Goal: Task Accomplishment & Management: Manage account settings

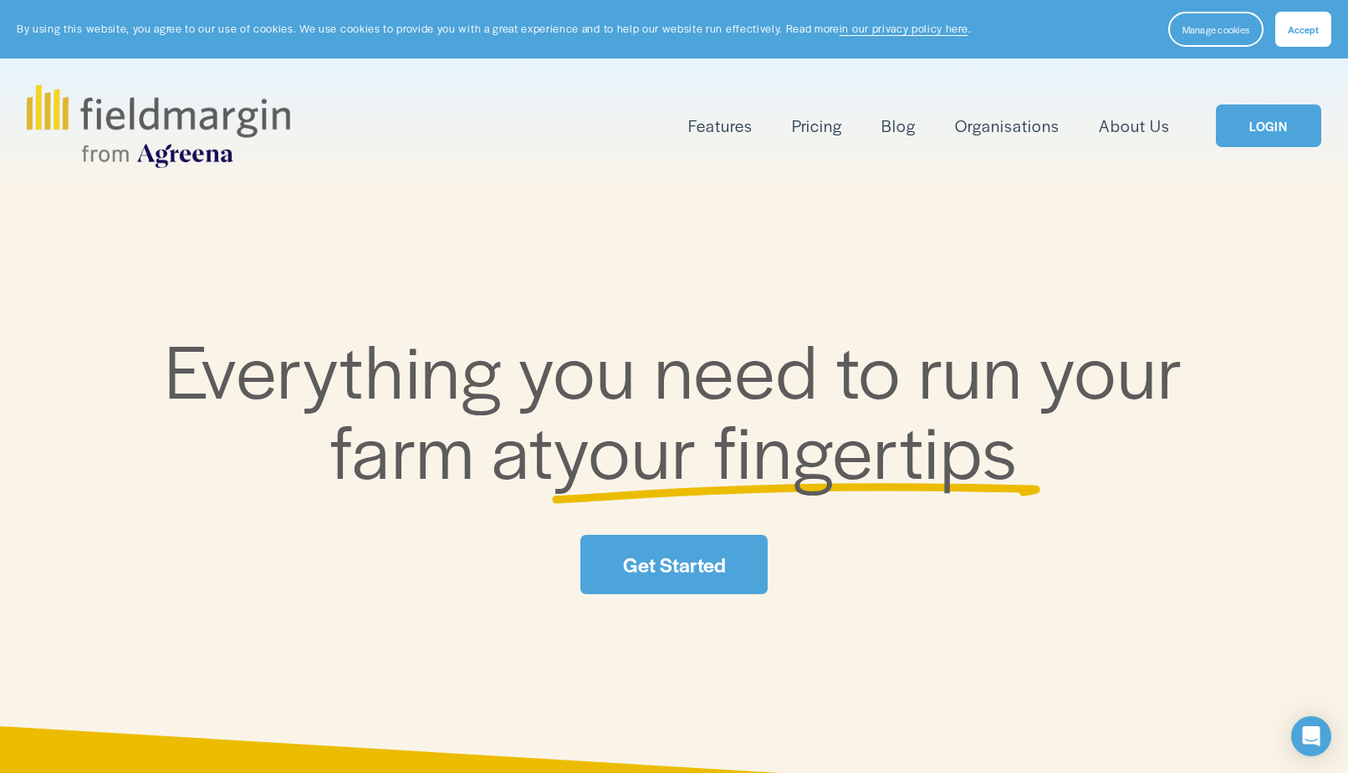
click at [1268, 125] on link "LOGIN" at bounding box center [1268, 126] width 105 height 43
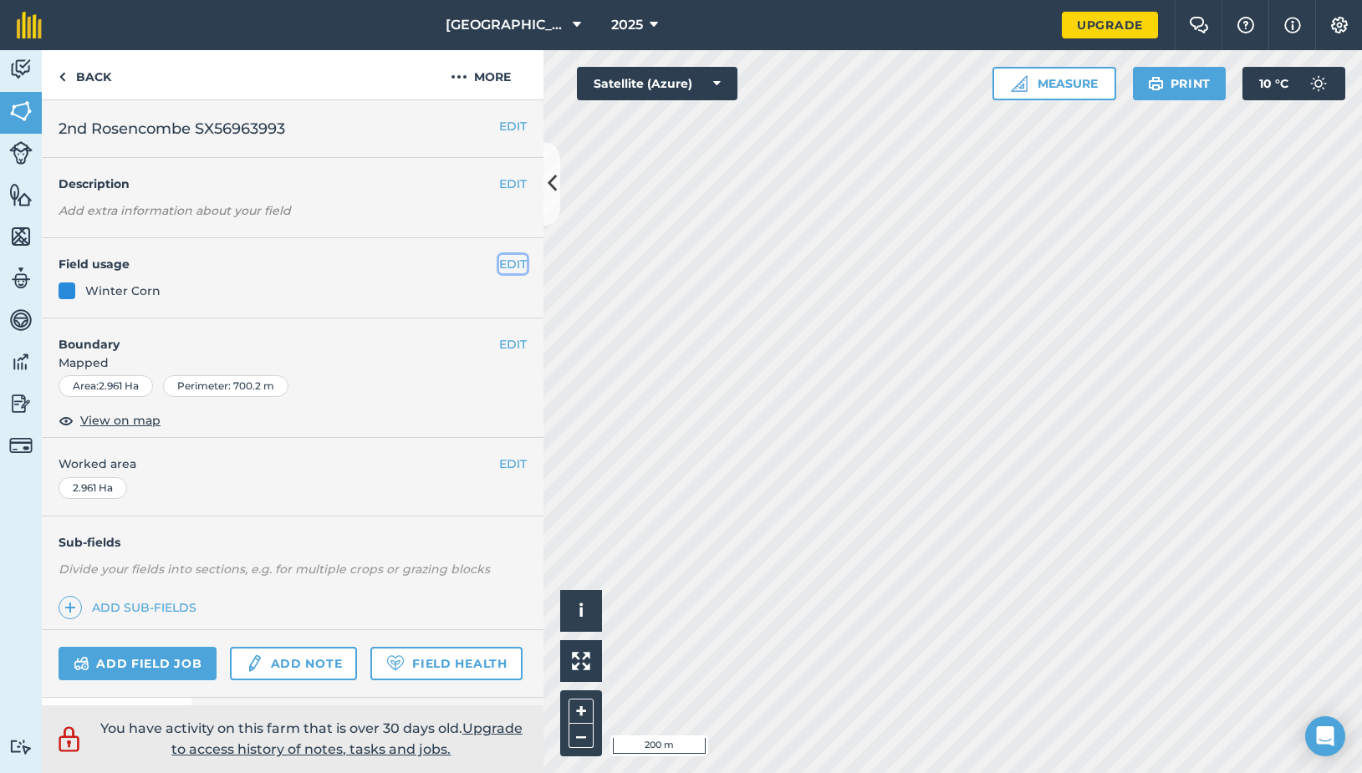
click at [499, 260] on button "EDIT" at bounding box center [513, 264] width 28 height 18
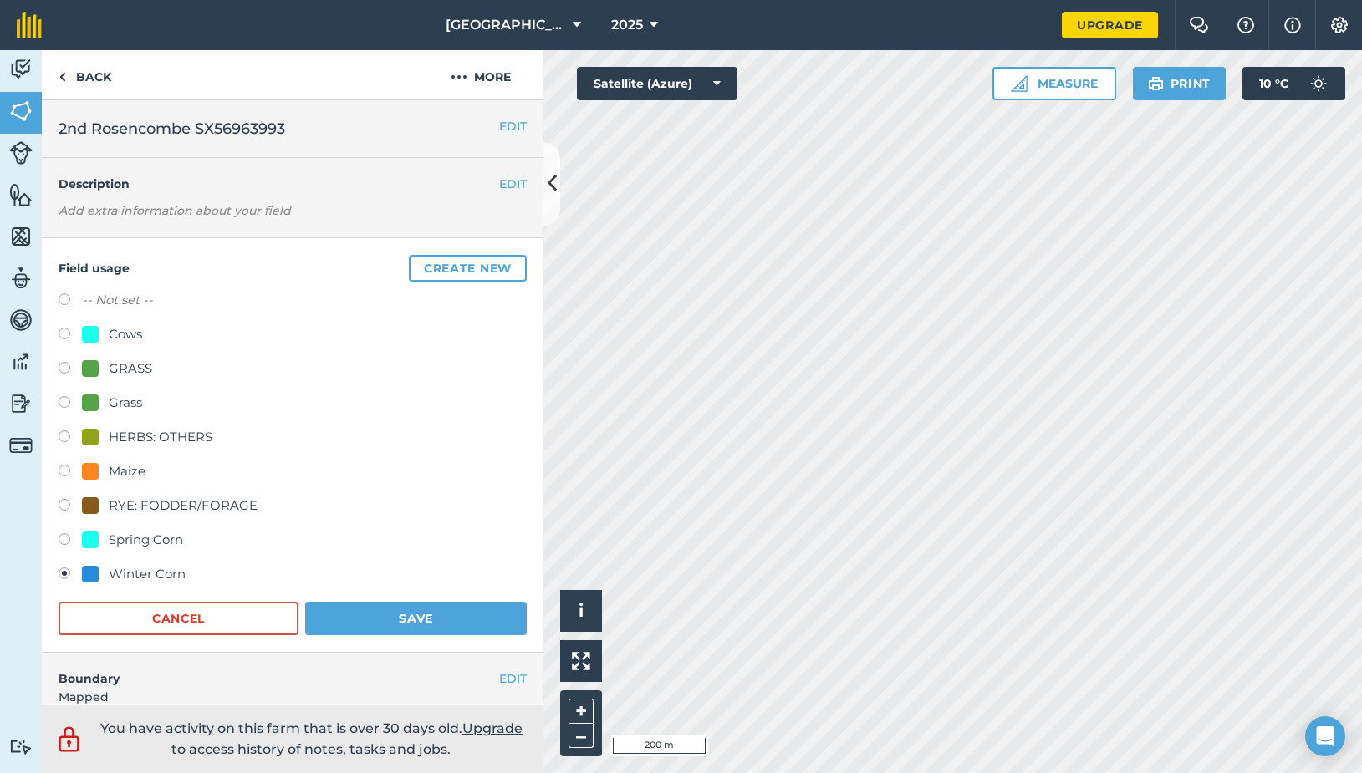
click at [62, 404] on label at bounding box center [70, 404] width 23 height 17
radio input "true"
radio input "false"
click at [401, 615] on button "Save" at bounding box center [416, 618] width 222 height 33
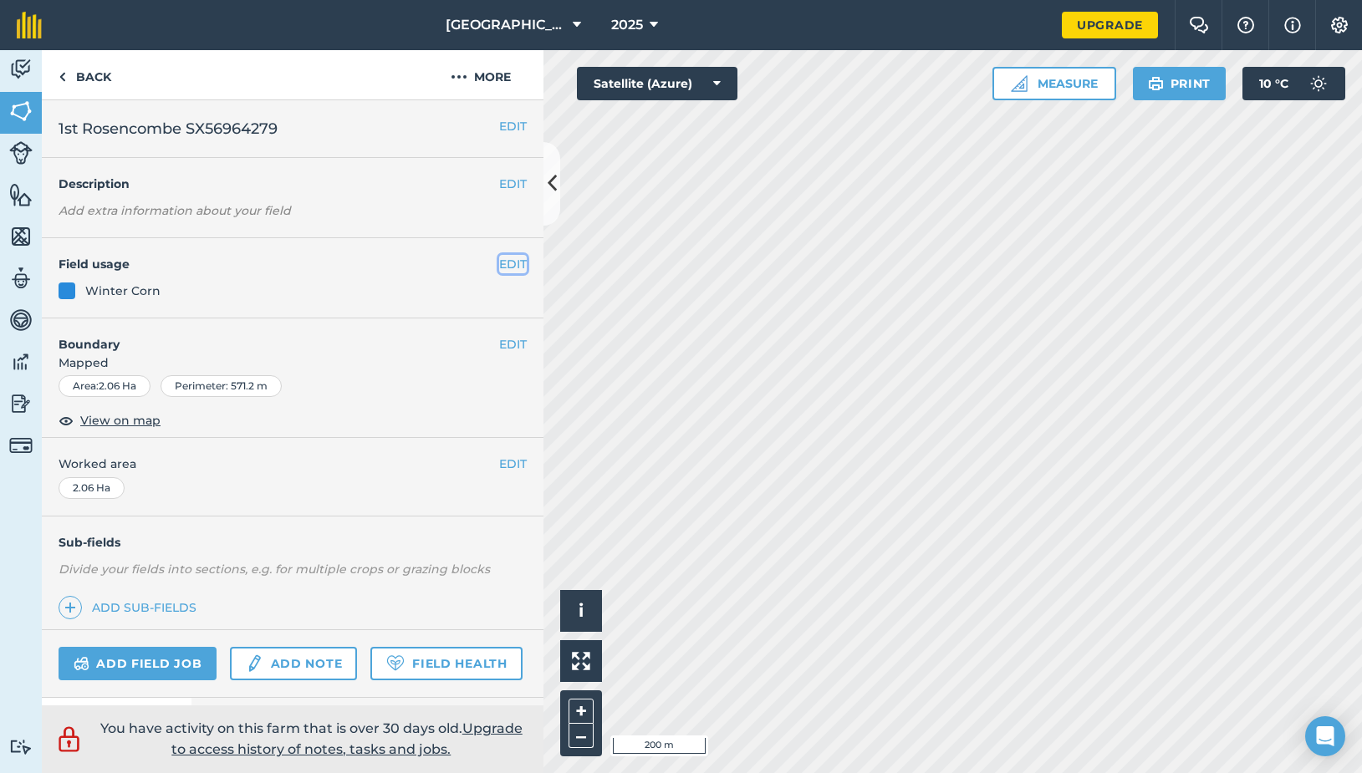
click at [499, 273] on button "EDIT" at bounding box center [513, 264] width 28 height 18
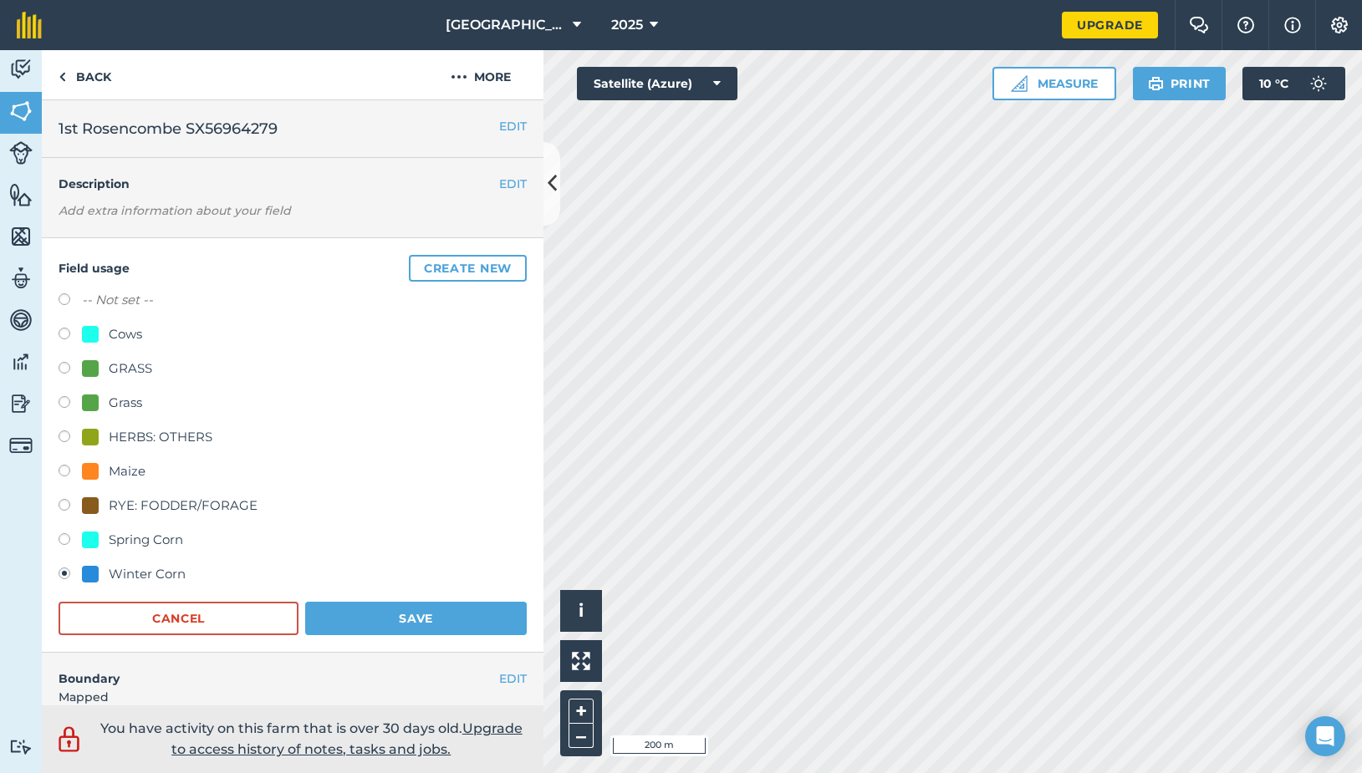
click at [66, 402] on label at bounding box center [70, 404] width 23 height 17
radio input "true"
radio input "false"
click at [394, 619] on button "Save" at bounding box center [416, 618] width 222 height 33
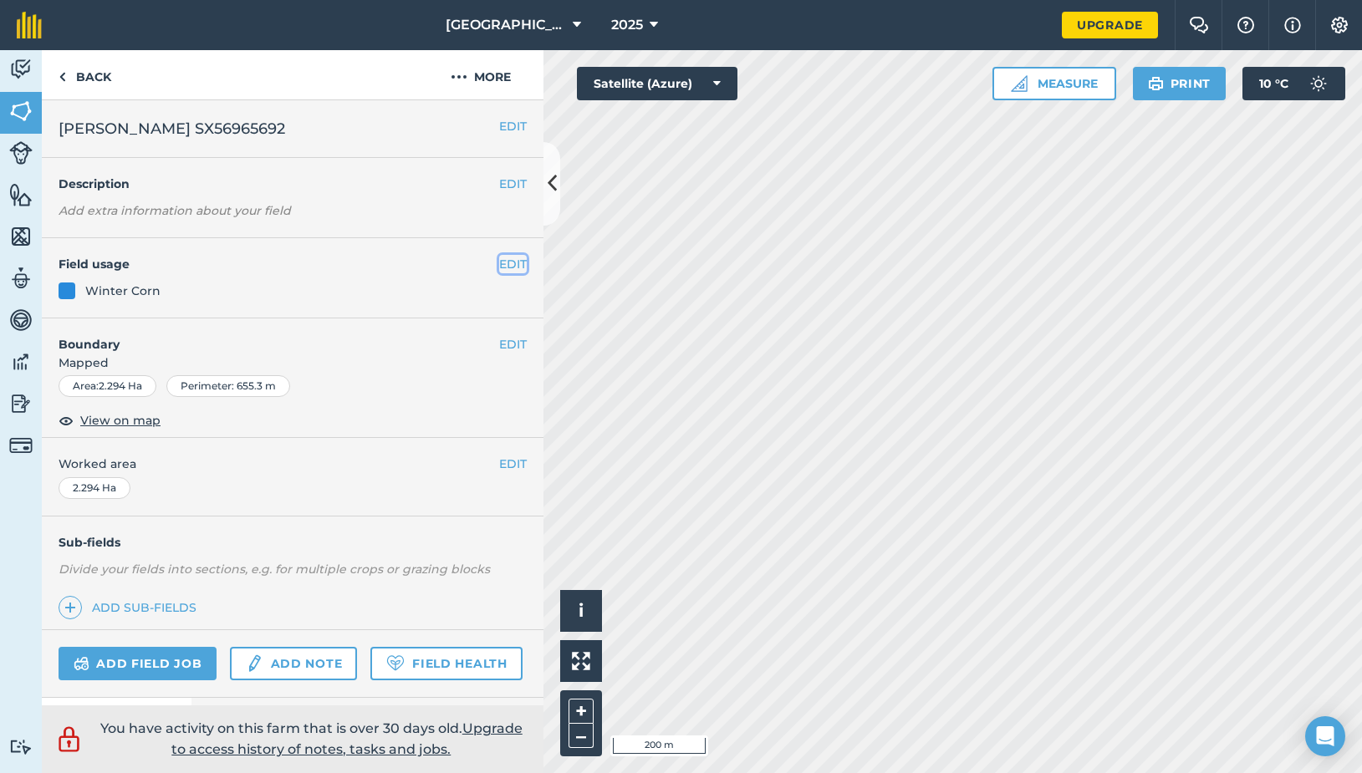
click at [499, 260] on button "EDIT" at bounding box center [513, 264] width 28 height 18
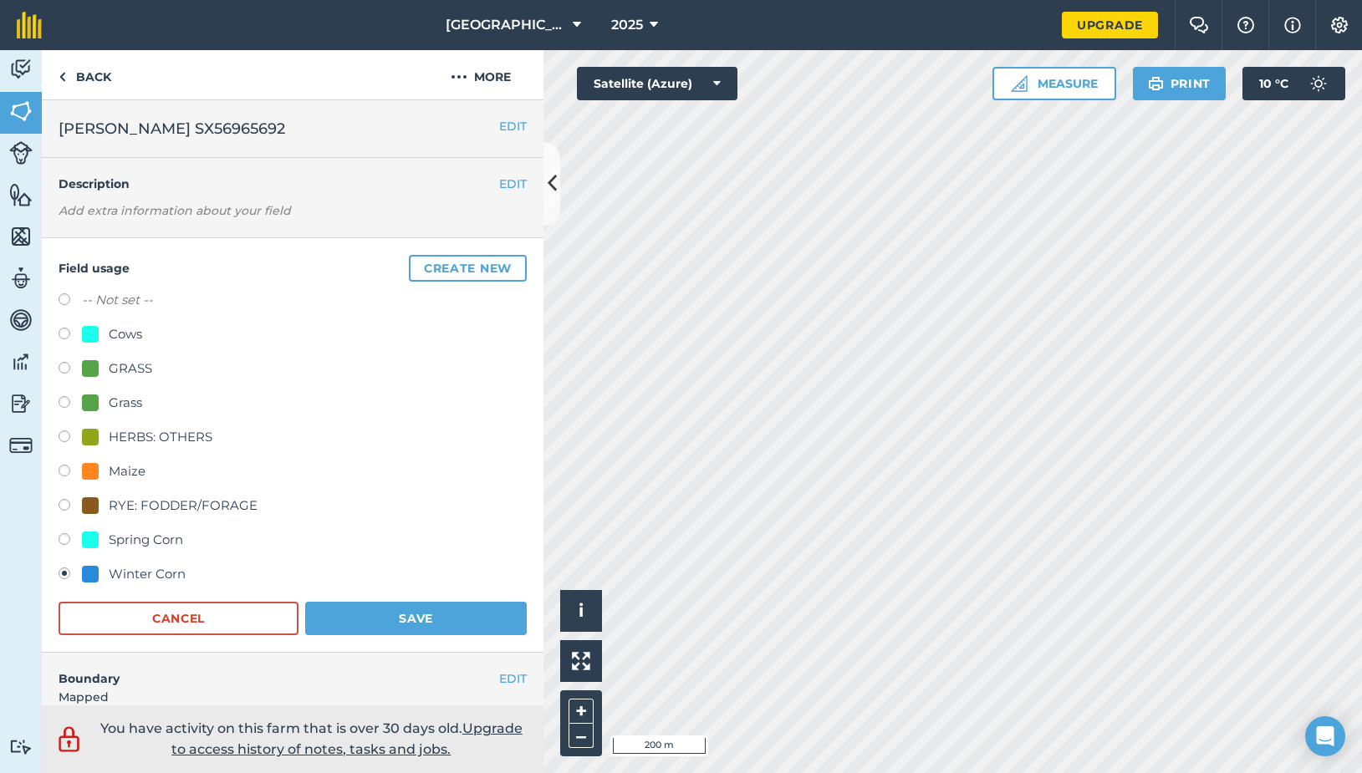
click at [64, 402] on label at bounding box center [70, 404] width 23 height 17
radio input "true"
radio input "false"
click at [388, 610] on button "Save" at bounding box center [416, 618] width 222 height 33
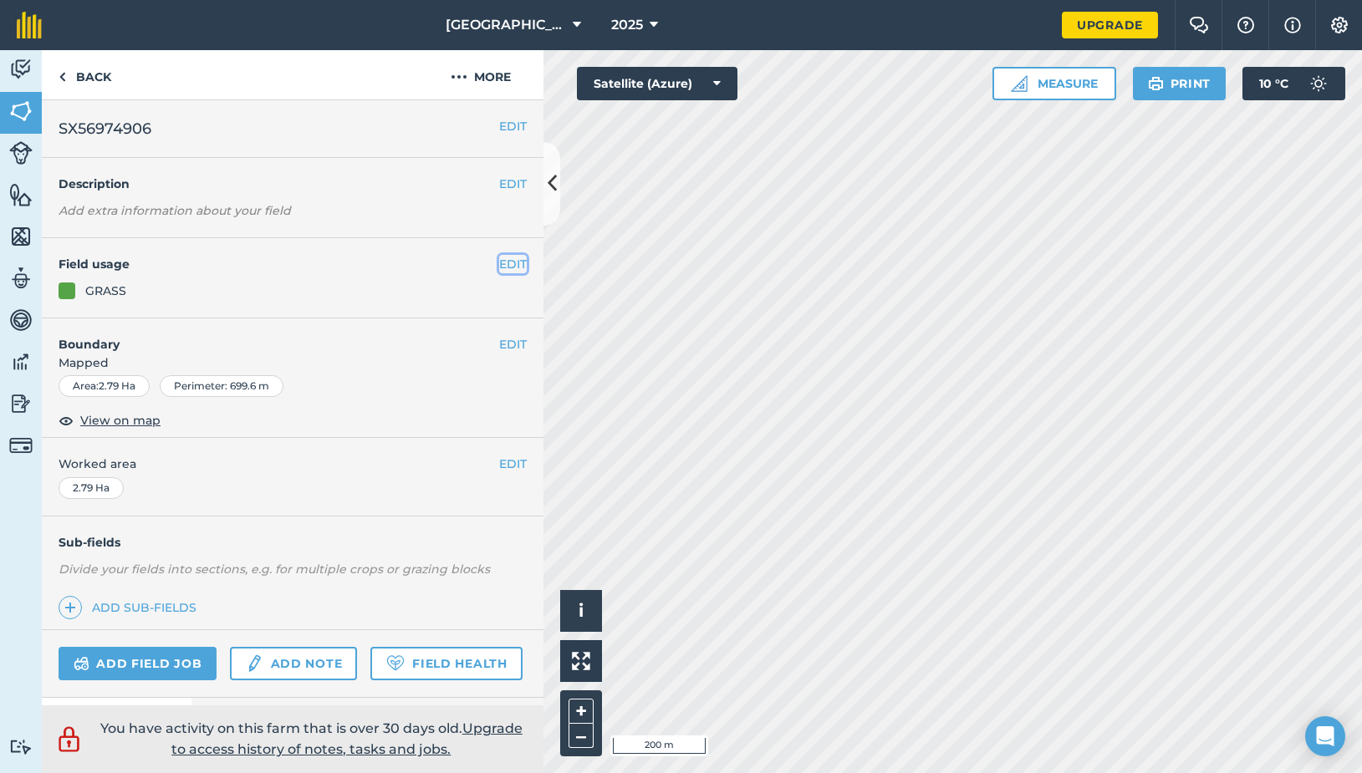
click at [499, 259] on button "EDIT" at bounding box center [513, 264] width 28 height 18
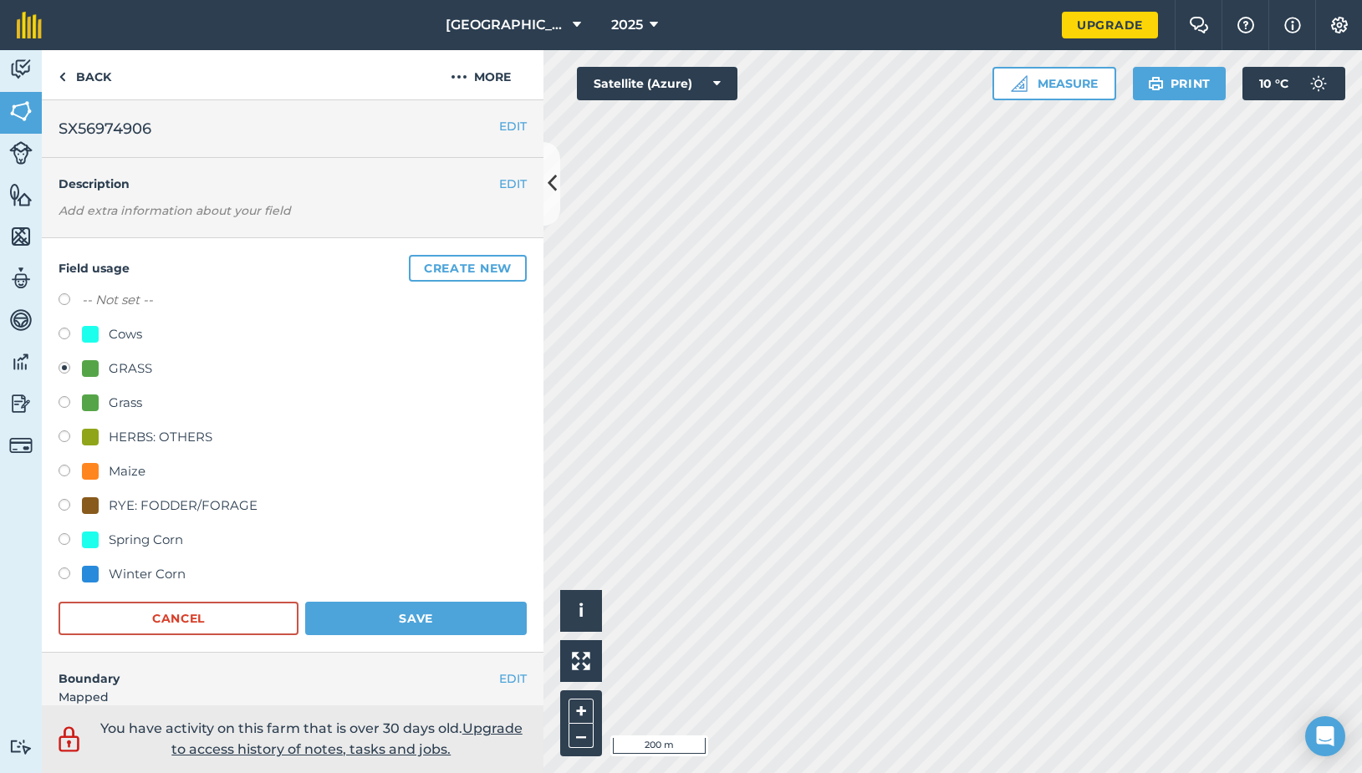
click at [67, 576] on label at bounding box center [70, 576] width 23 height 17
radio input "true"
radio input "false"
click at [406, 625] on button "Save" at bounding box center [416, 618] width 222 height 33
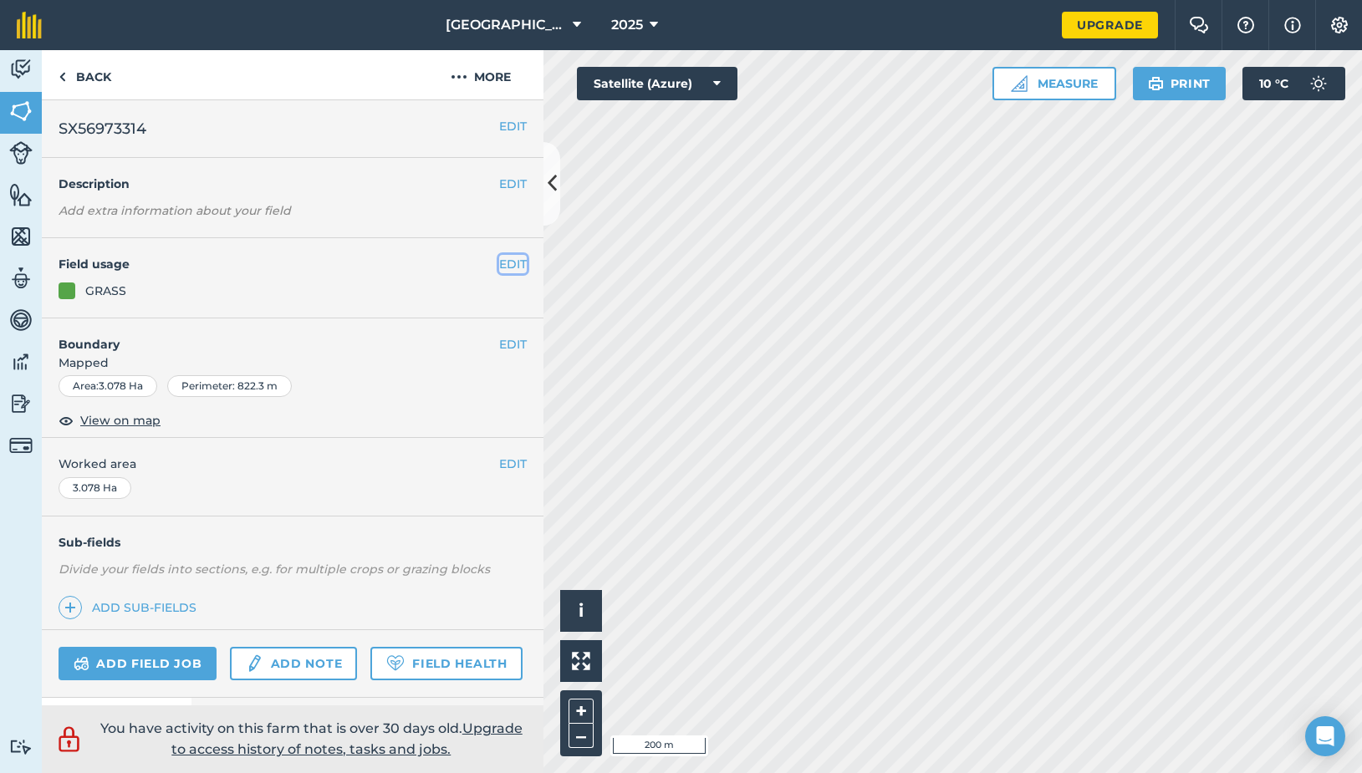
click at [503, 264] on button "EDIT" at bounding box center [513, 264] width 28 height 18
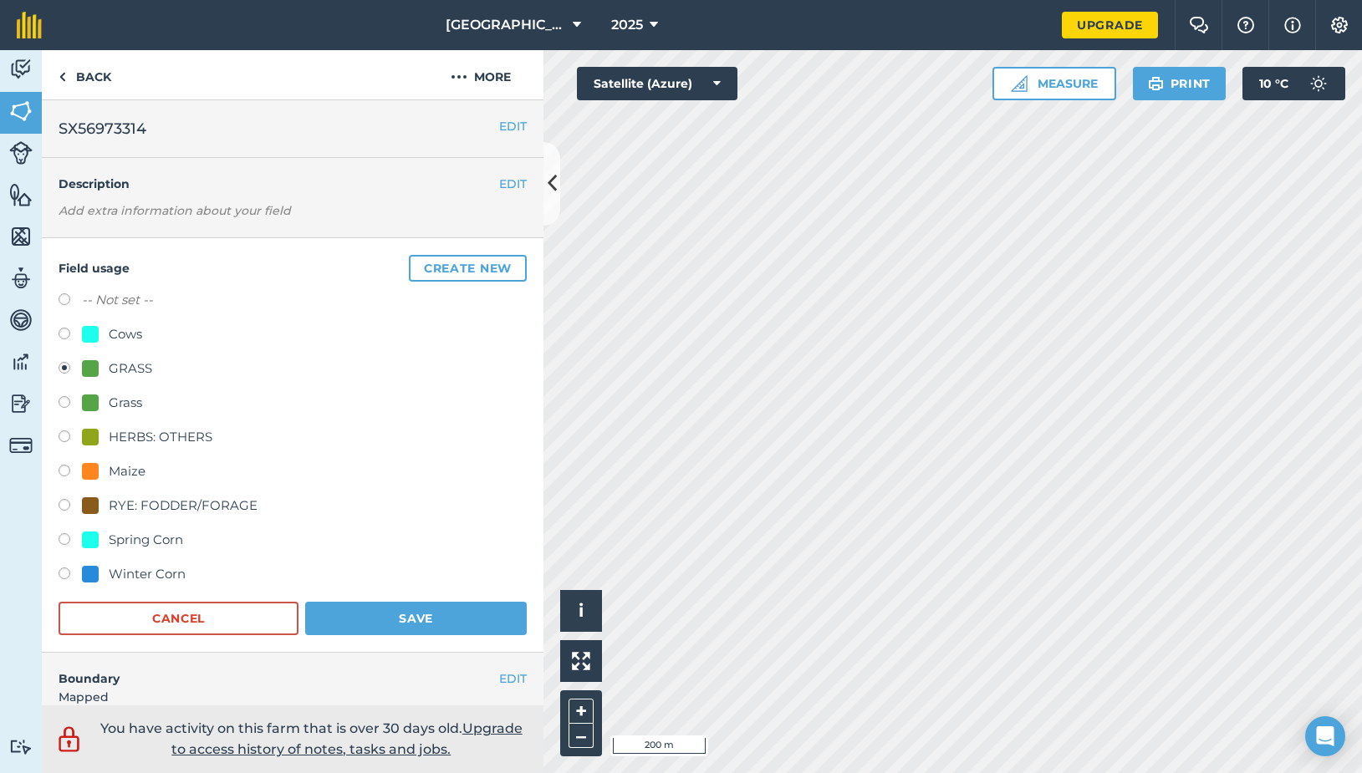
click at [66, 574] on label at bounding box center [70, 576] width 23 height 17
radio input "true"
radio input "false"
click at [371, 622] on button "Save" at bounding box center [416, 618] width 222 height 33
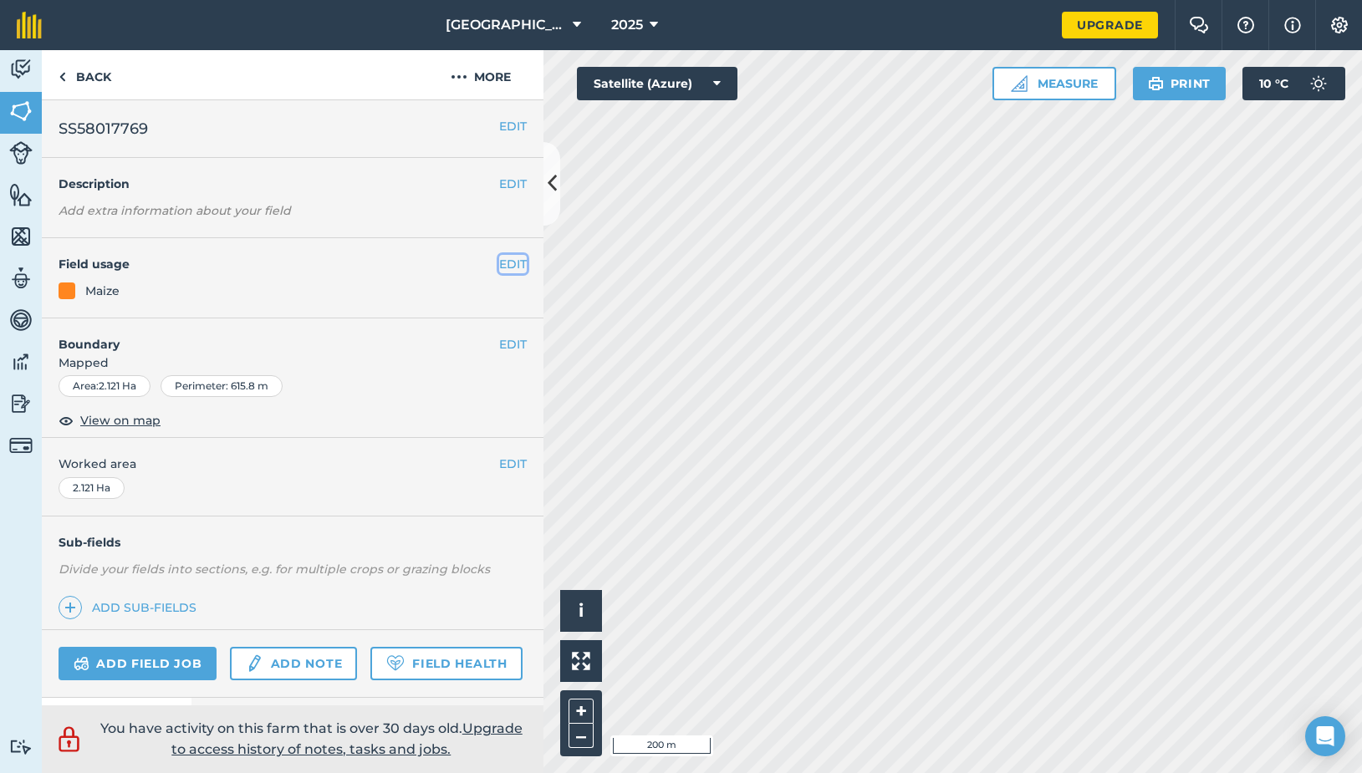
click at [499, 264] on button "EDIT" at bounding box center [513, 264] width 28 height 18
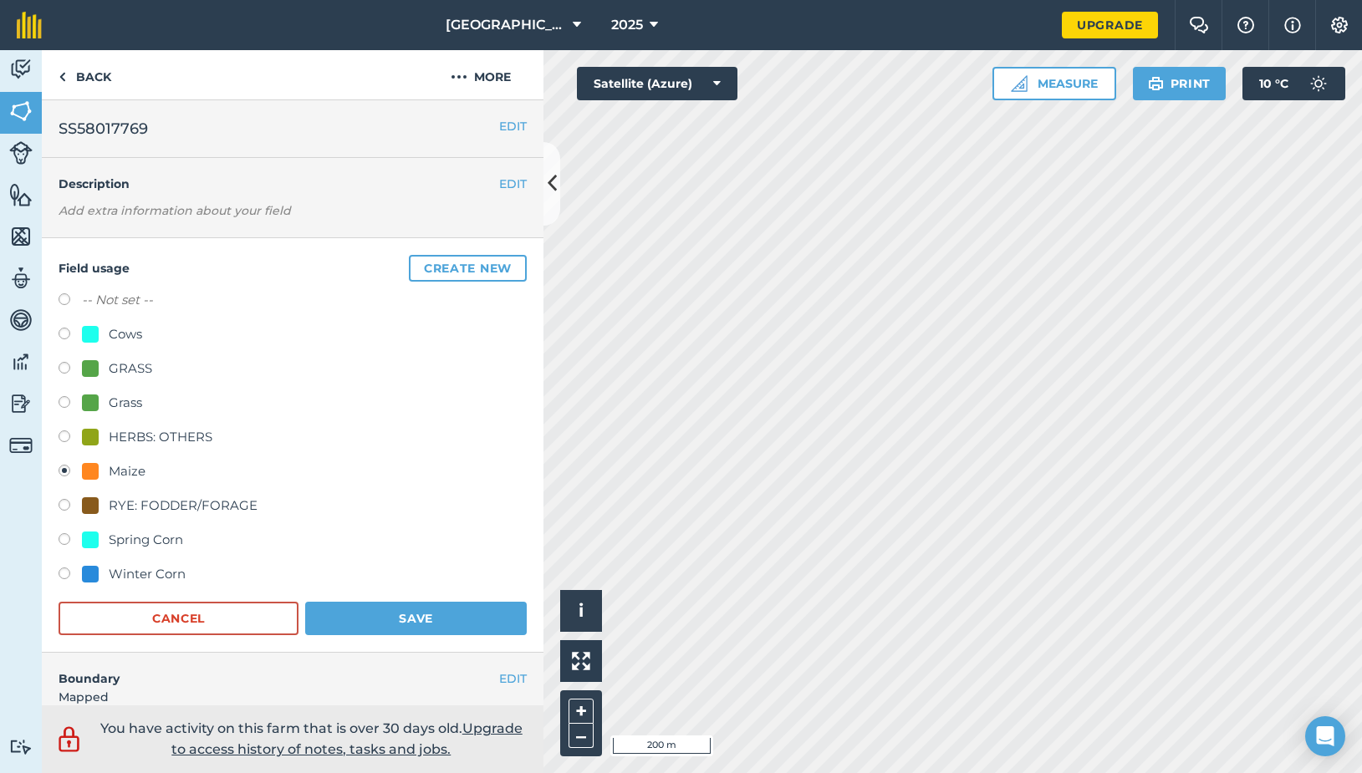
click at [66, 574] on label at bounding box center [70, 576] width 23 height 17
radio input "true"
radio input "false"
click at [351, 614] on button "Save" at bounding box center [416, 618] width 222 height 33
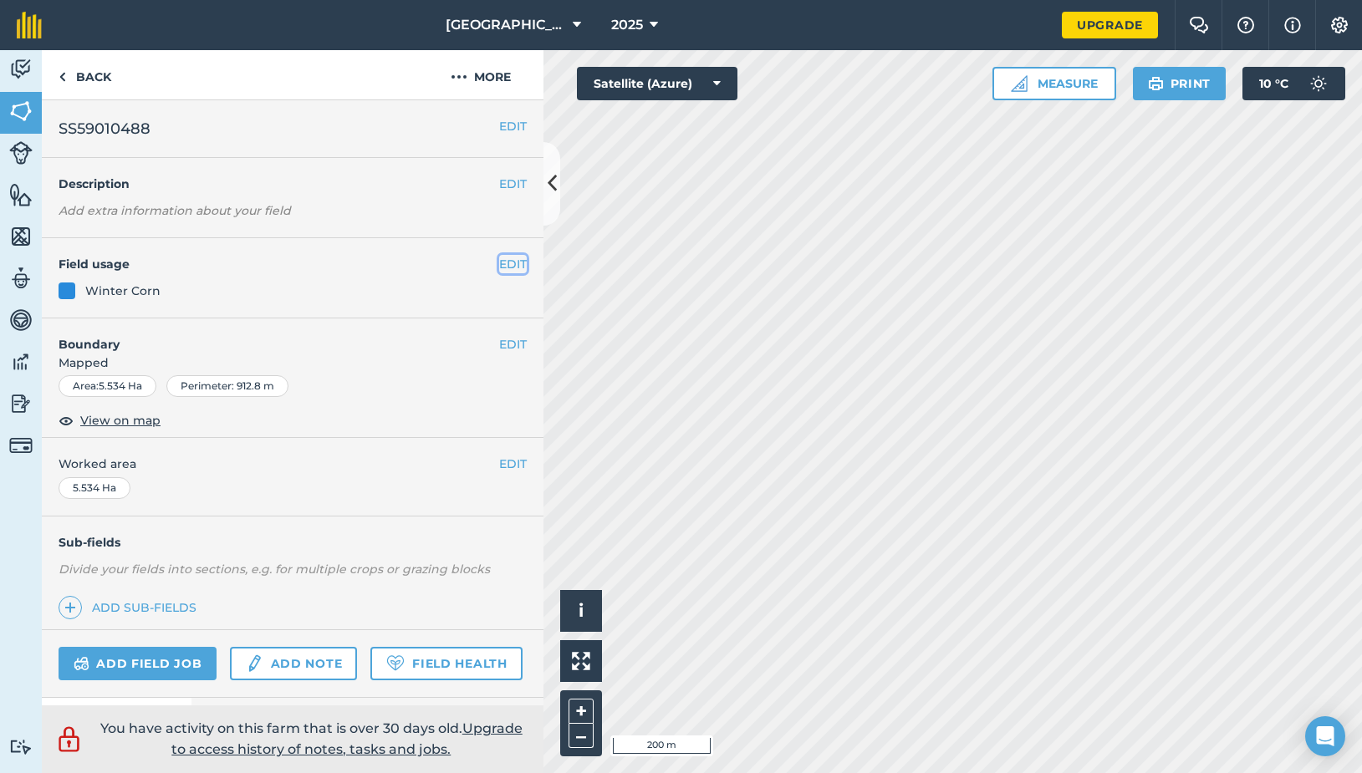
click at [500, 268] on button "EDIT" at bounding box center [513, 264] width 28 height 18
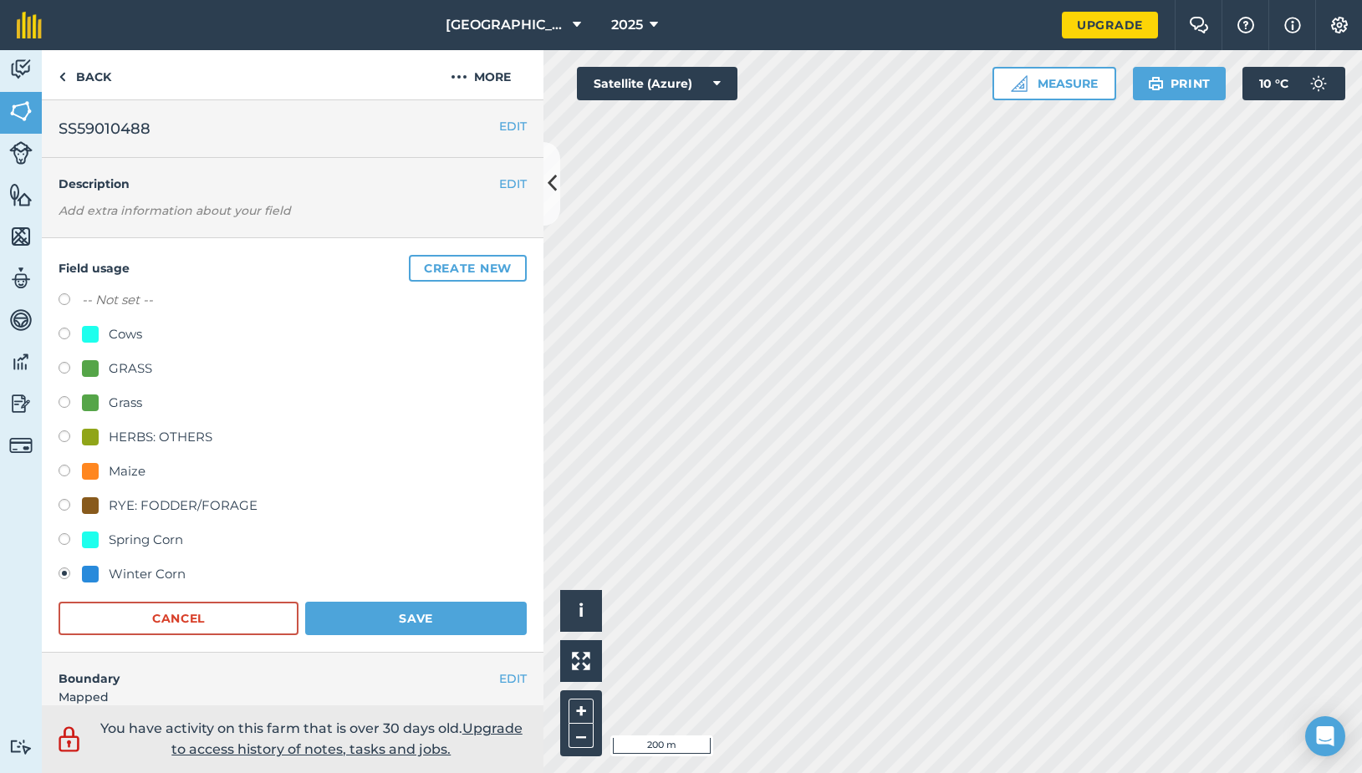
click at [64, 474] on label at bounding box center [70, 473] width 23 height 17
radio input "true"
radio input "false"
click at [378, 616] on button "Save" at bounding box center [416, 618] width 222 height 33
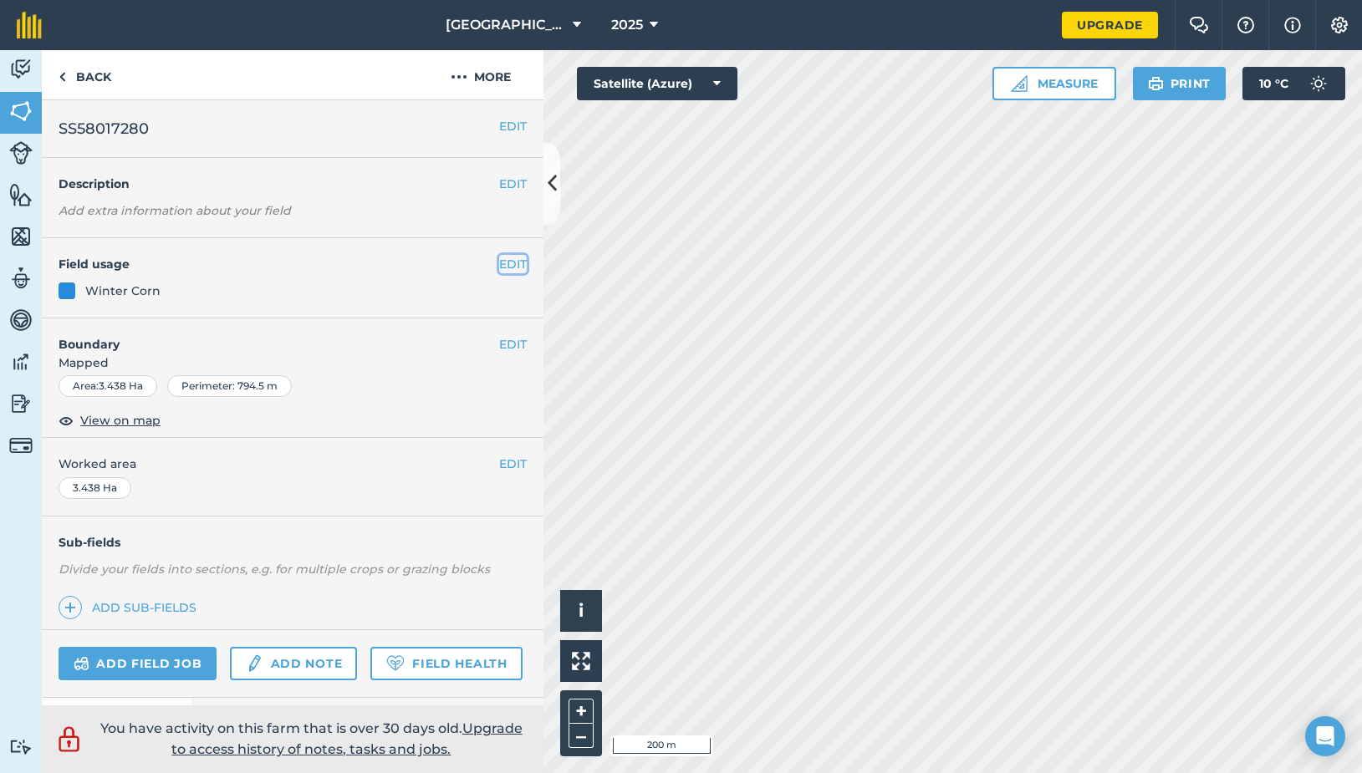
click at [499, 264] on button "EDIT" at bounding box center [513, 264] width 28 height 18
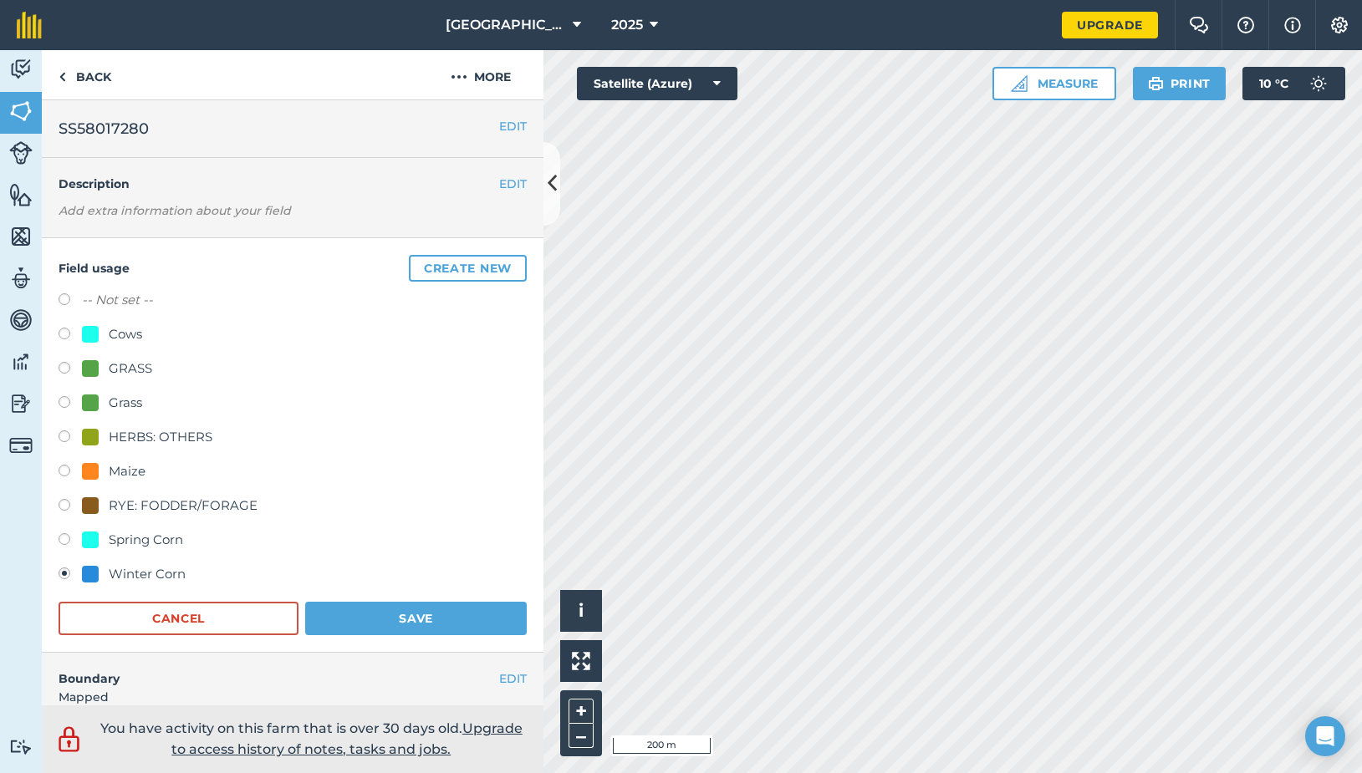
click at [69, 467] on label at bounding box center [70, 473] width 23 height 17
radio input "true"
radio input "false"
click at [394, 612] on button "Save" at bounding box center [416, 618] width 222 height 33
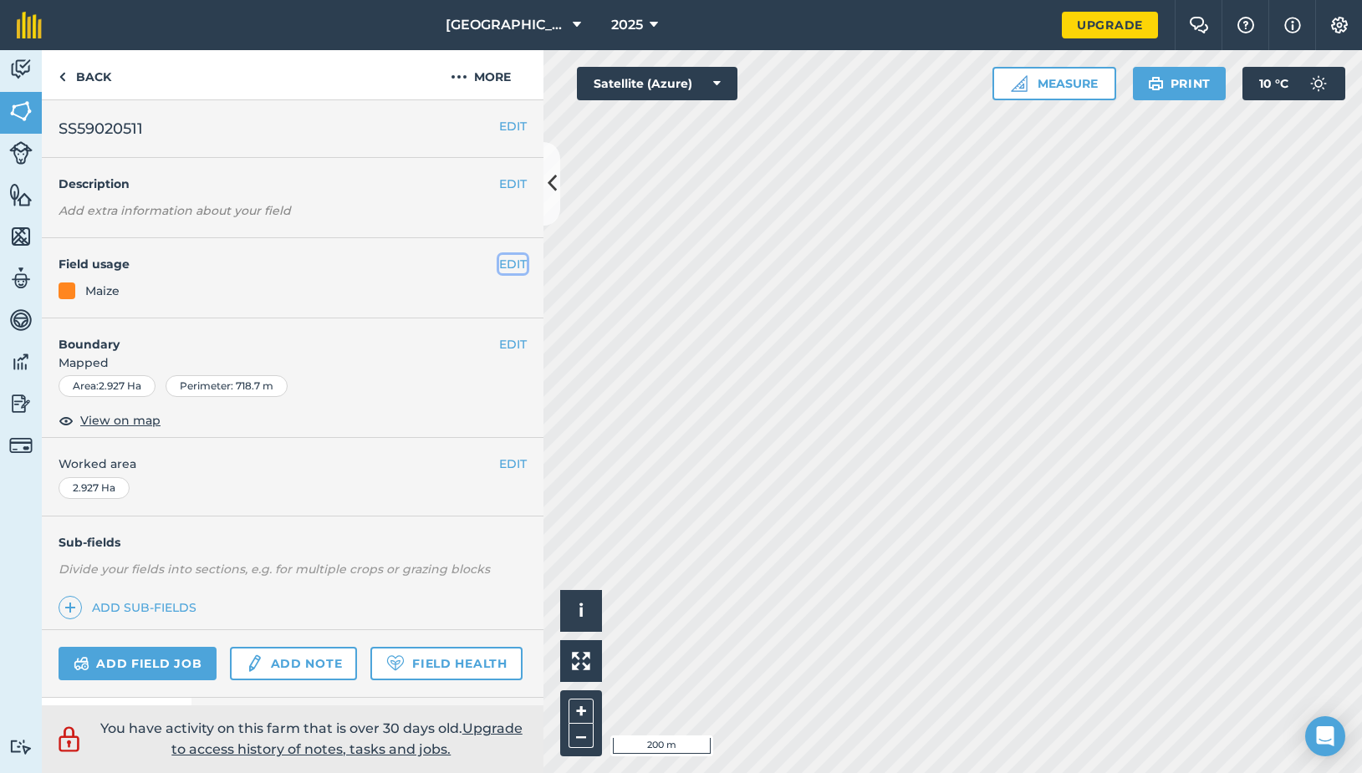
click at [499, 262] on button "EDIT" at bounding box center [513, 264] width 28 height 18
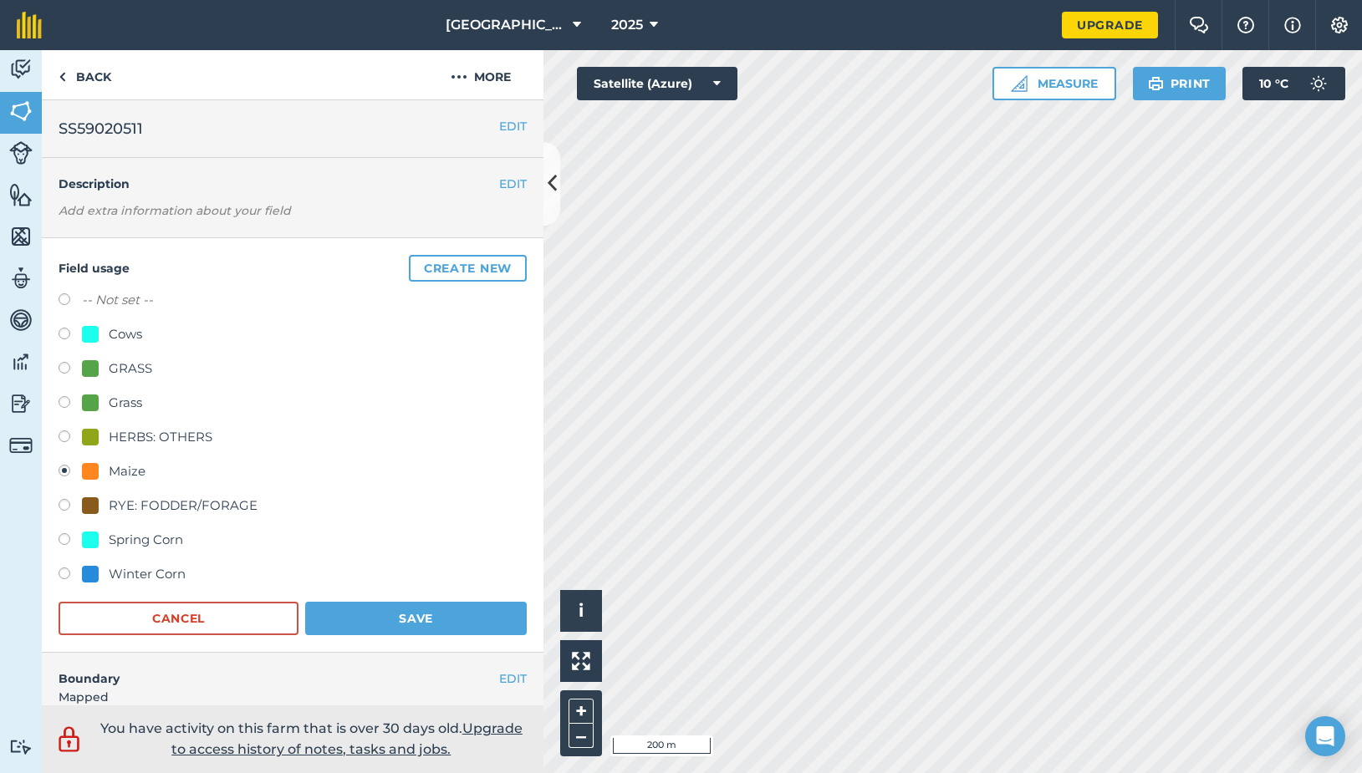
click at [63, 570] on label at bounding box center [70, 576] width 23 height 17
radio input "true"
radio input "false"
click at [371, 620] on button "Save" at bounding box center [416, 618] width 222 height 33
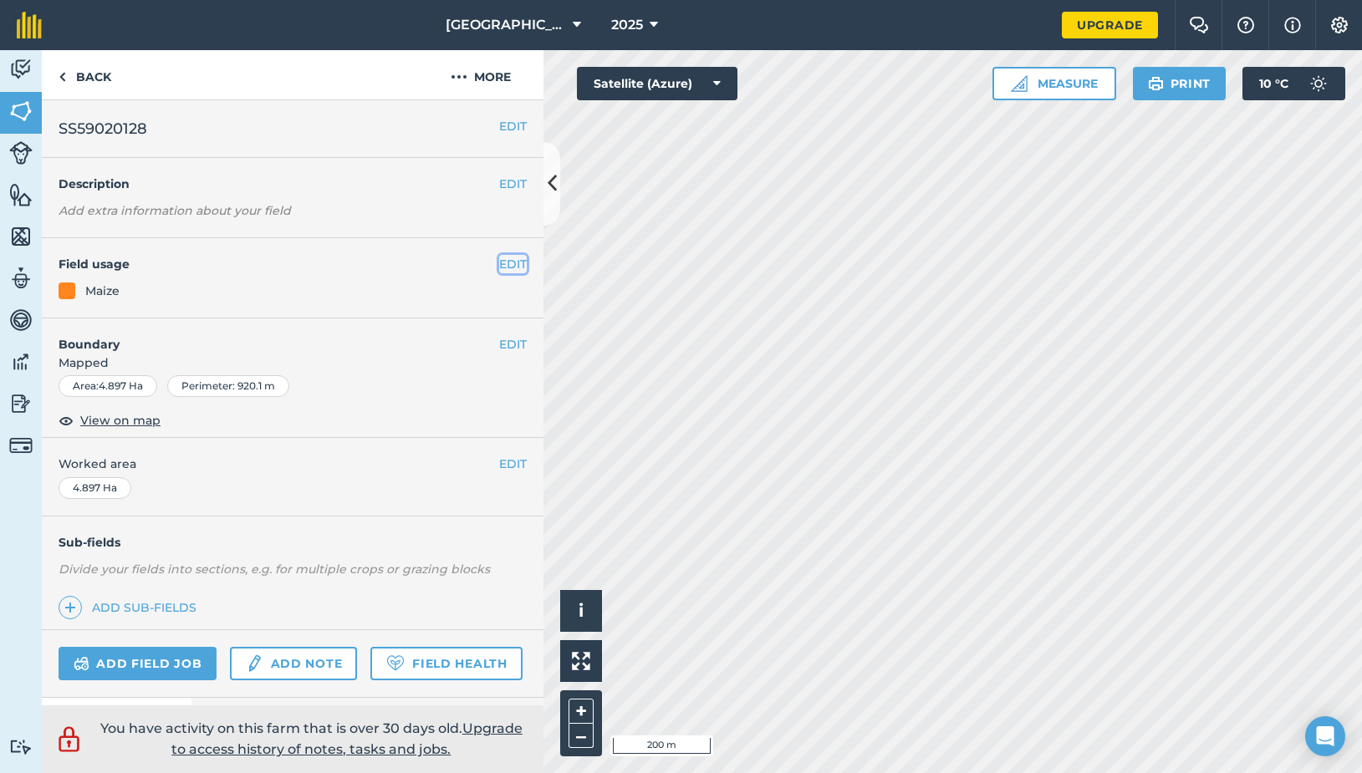
click at [499, 264] on button "EDIT" at bounding box center [513, 264] width 28 height 18
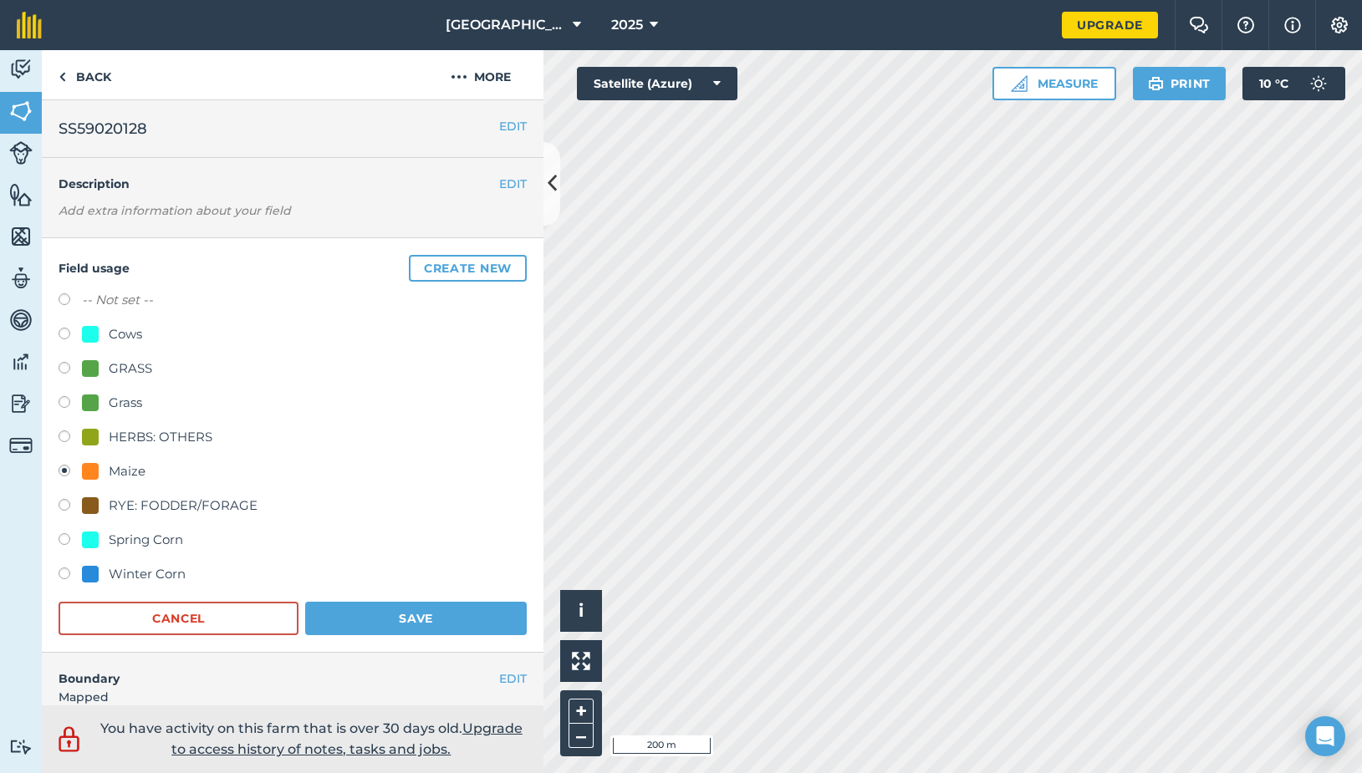
click at [64, 576] on label at bounding box center [70, 576] width 23 height 17
radio input "true"
radio input "false"
click at [401, 621] on button "Save" at bounding box center [416, 618] width 222 height 33
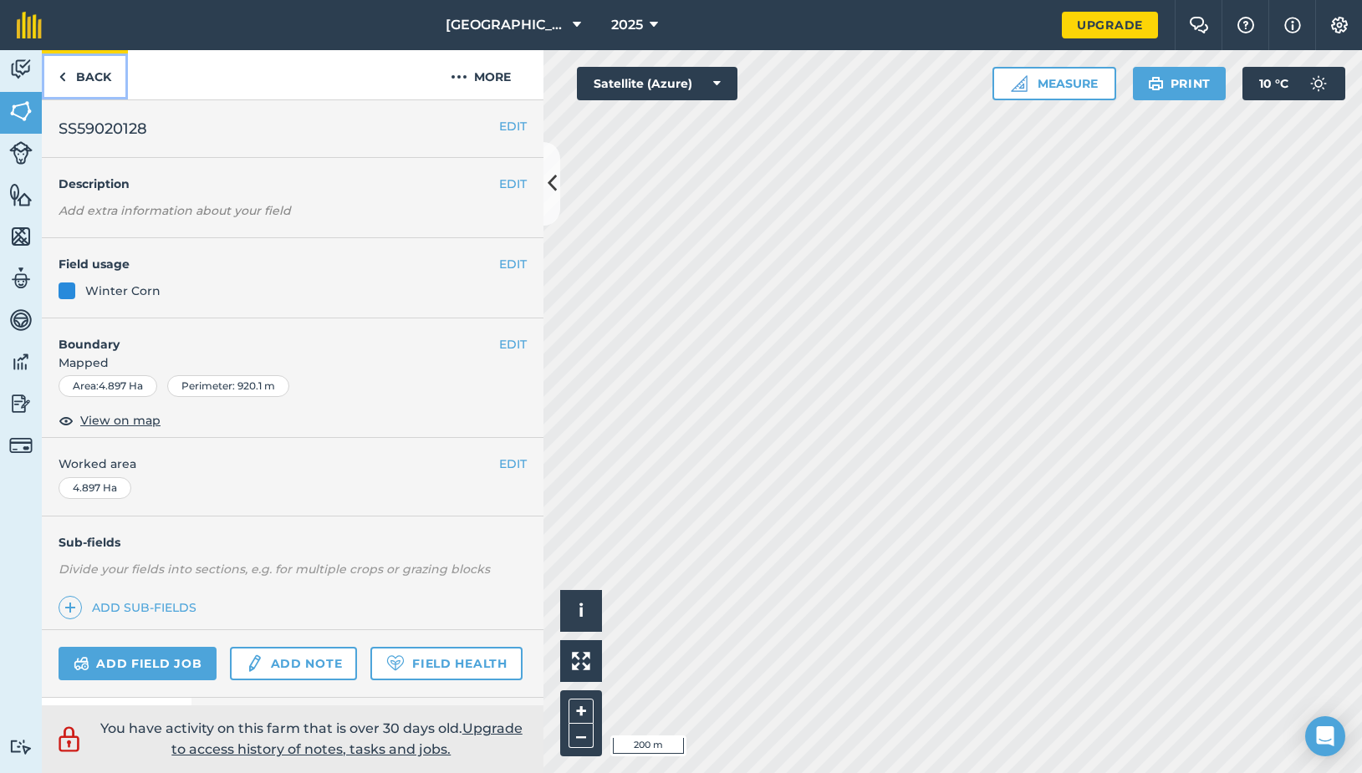
click at [63, 74] on img at bounding box center [63, 77] width 8 height 20
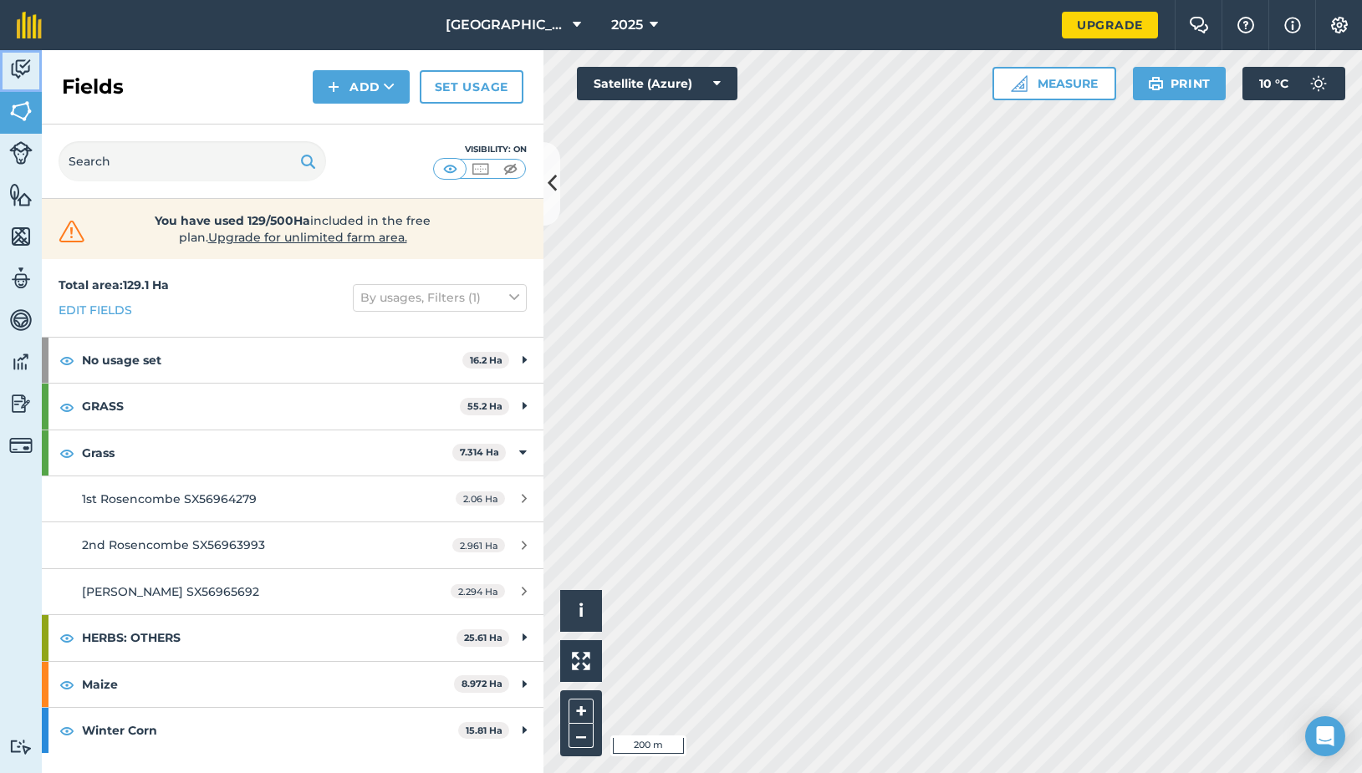
click at [15, 80] on img at bounding box center [20, 69] width 23 height 25
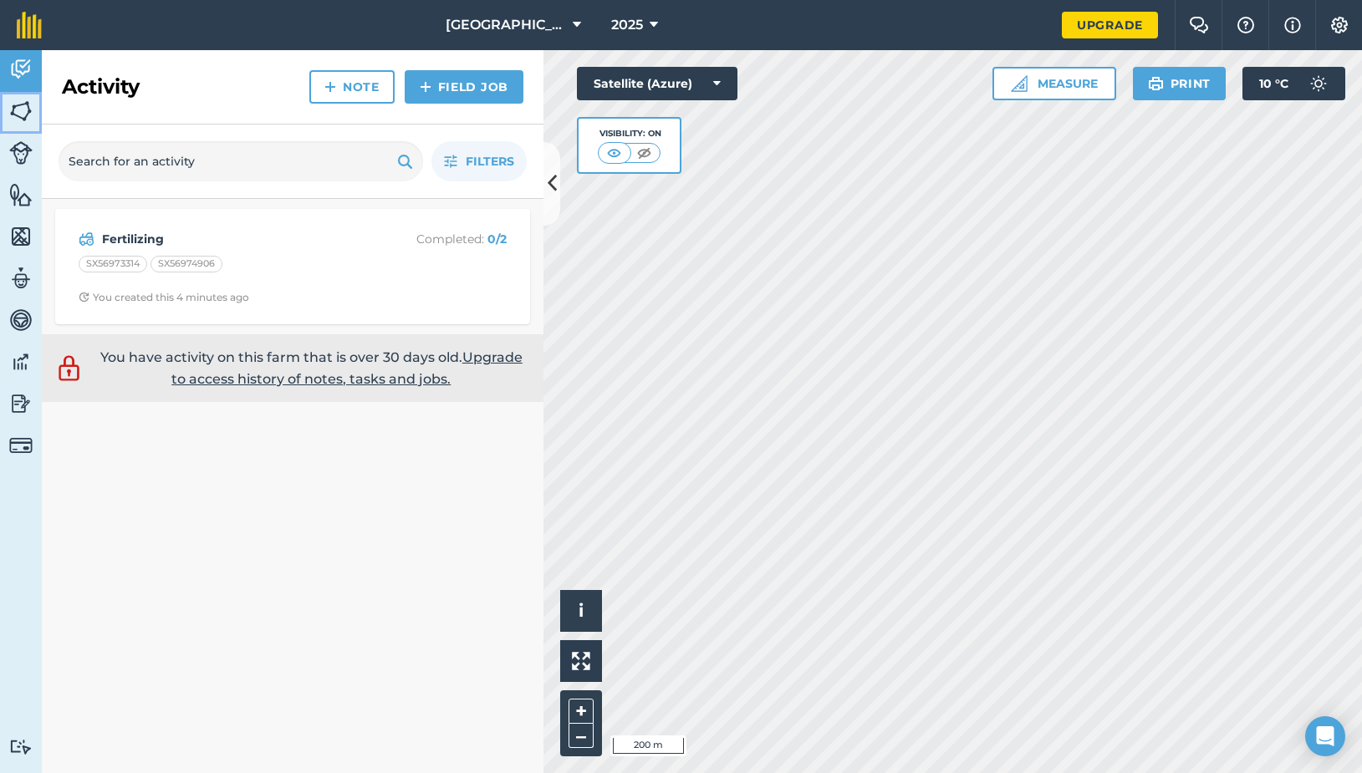
click at [16, 106] on img at bounding box center [20, 111] width 23 height 25
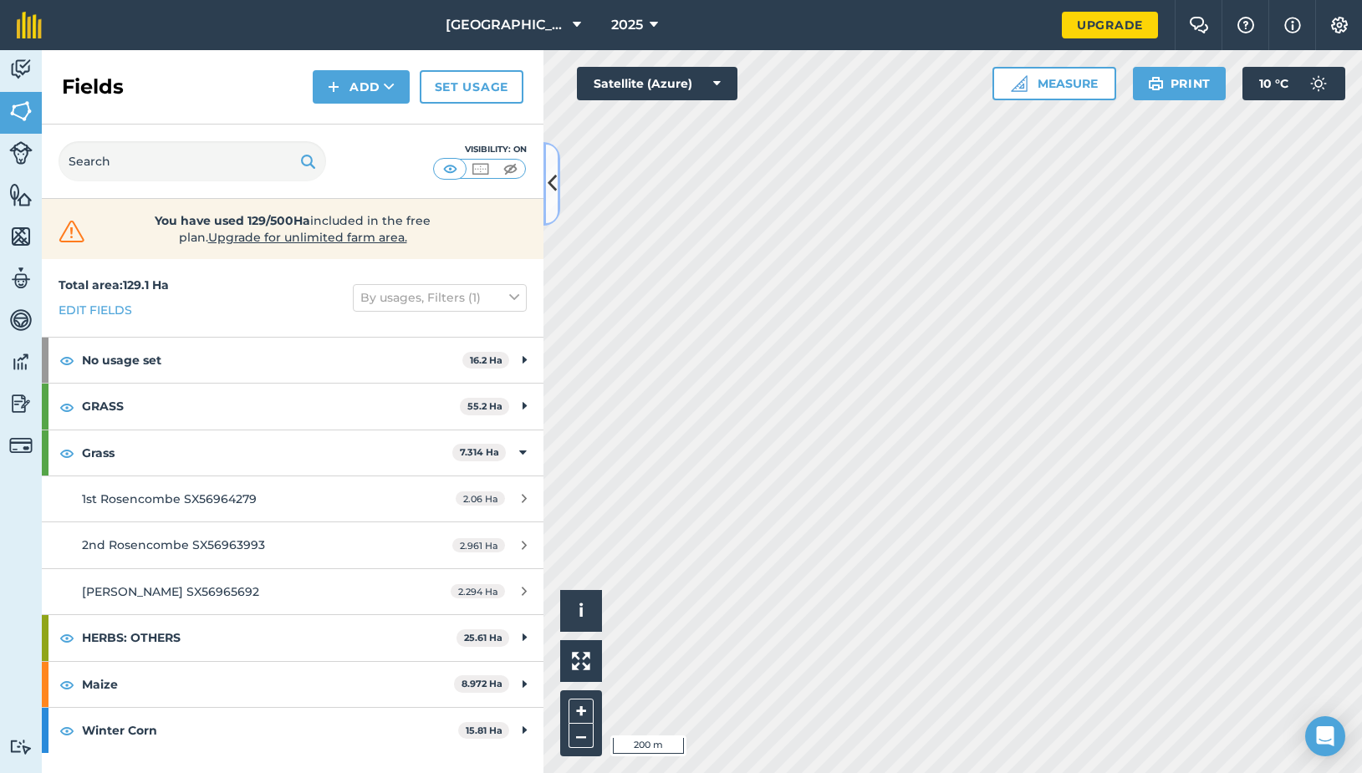
click at [553, 187] on icon at bounding box center [552, 183] width 9 height 29
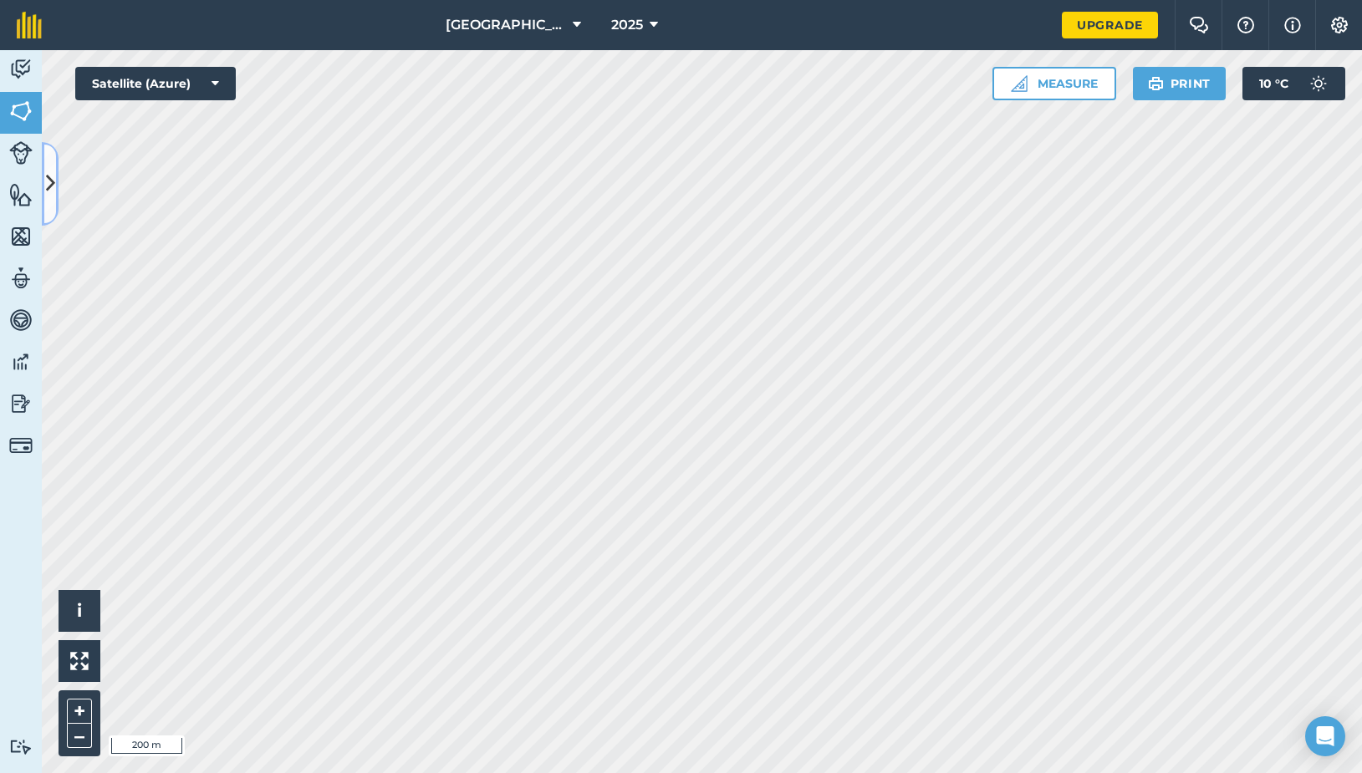
click at [50, 171] on icon at bounding box center [50, 183] width 9 height 29
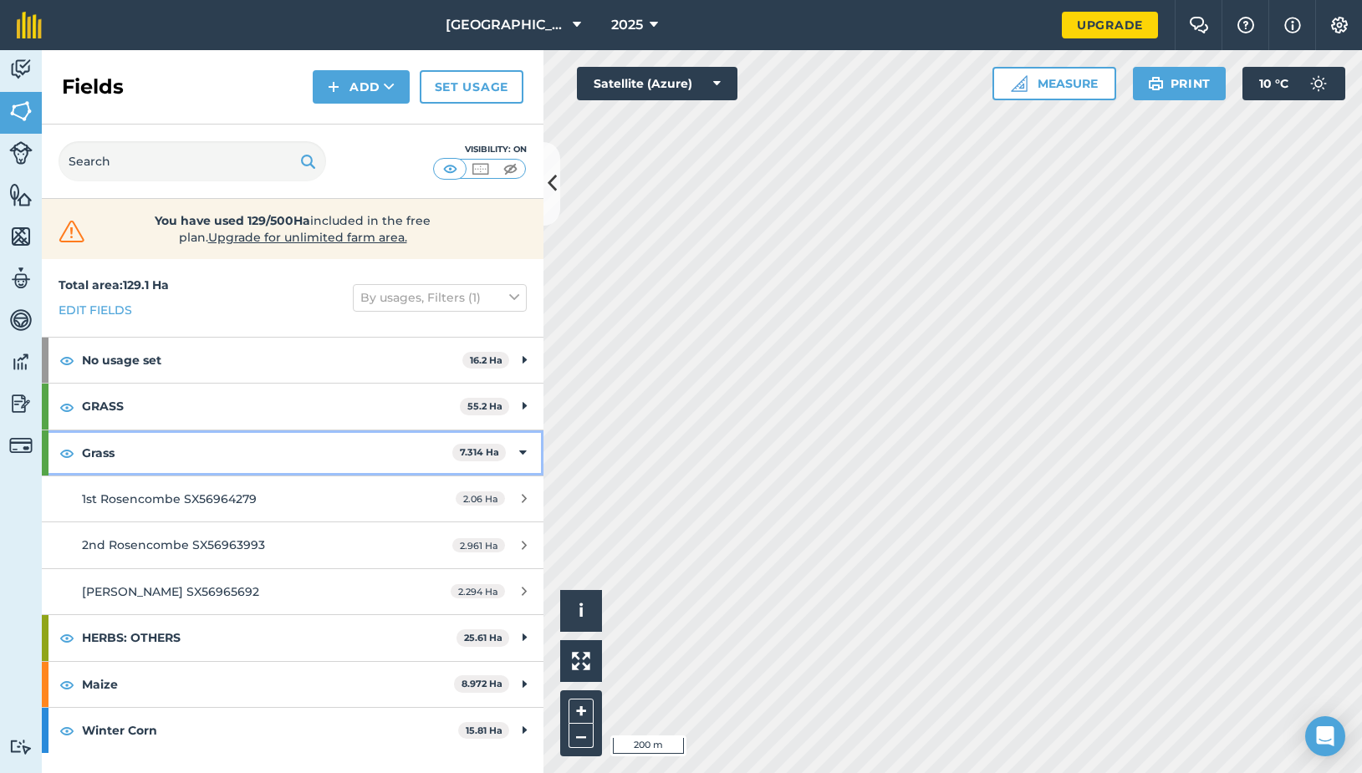
click at [517, 453] on div "Grass 7.314 Ha" at bounding box center [293, 453] width 502 height 45
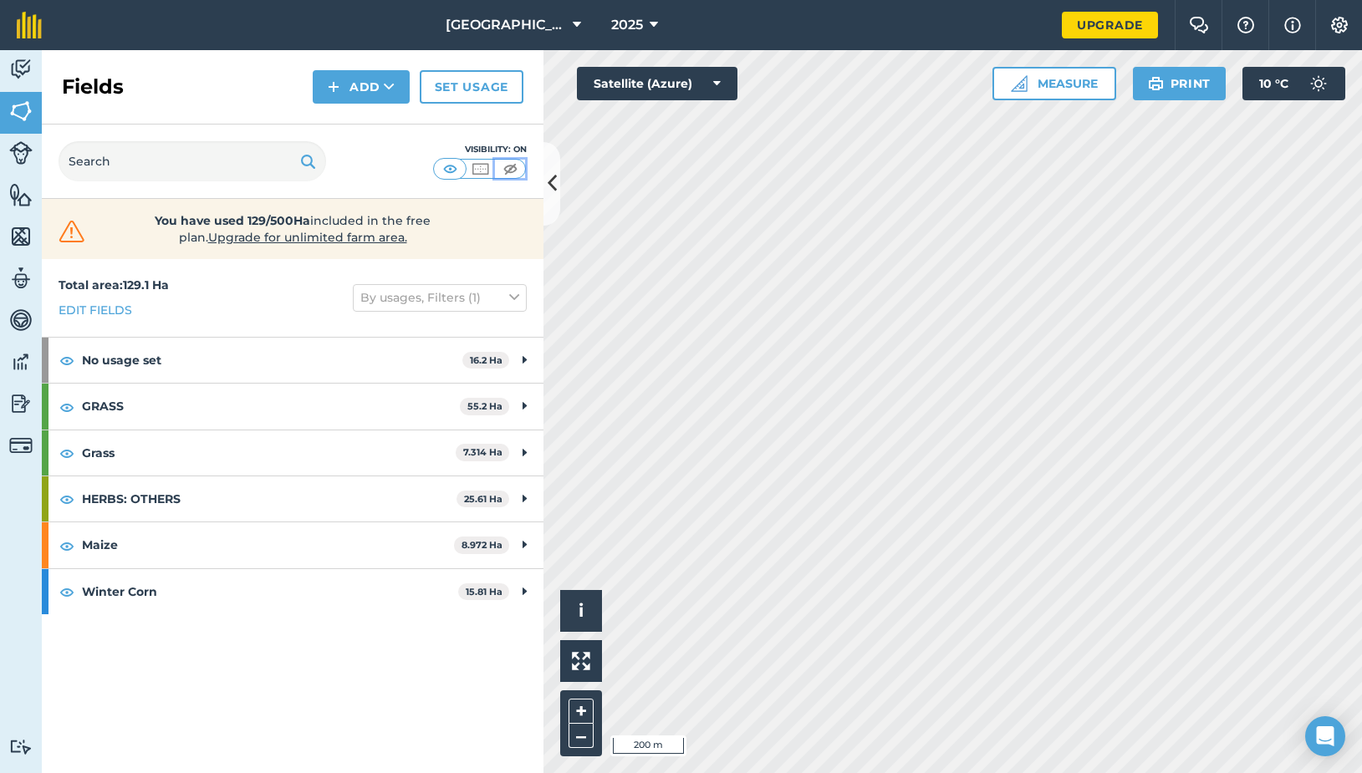
click at [510, 166] on img at bounding box center [510, 169] width 21 height 17
click at [480, 168] on img at bounding box center [480, 169] width 21 height 17
click at [452, 171] on img at bounding box center [450, 169] width 21 height 17
click at [476, 171] on img at bounding box center [480, 169] width 21 height 17
click at [452, 171] on img at bounding box center [450, 169] width 21 height 17
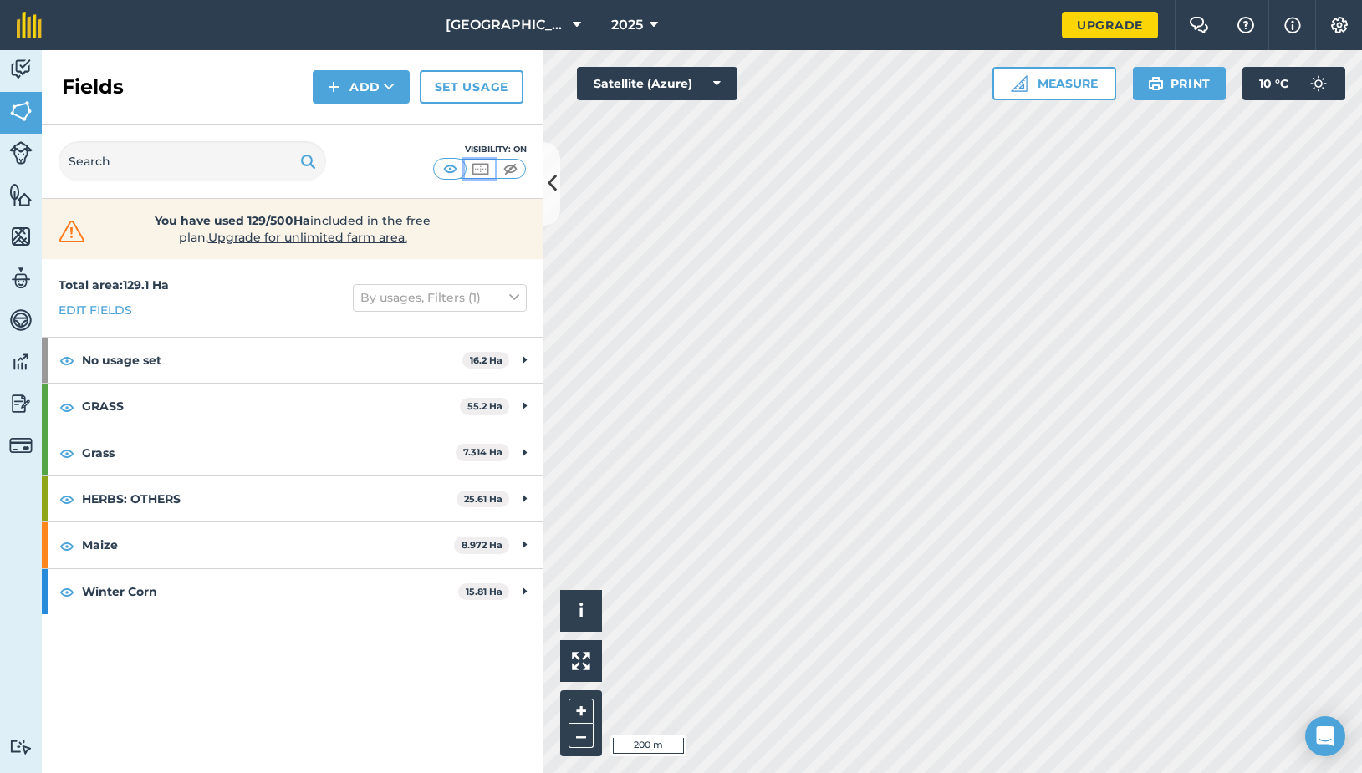
click at [484, 171] on img at bounding box center [480, 169] width 21 height 17
click at [447, 169] on img at bounding box center [450, 169] width 21 height 17
click at [23, 196] on img at bounding box center [20, 194] width 23 height 25
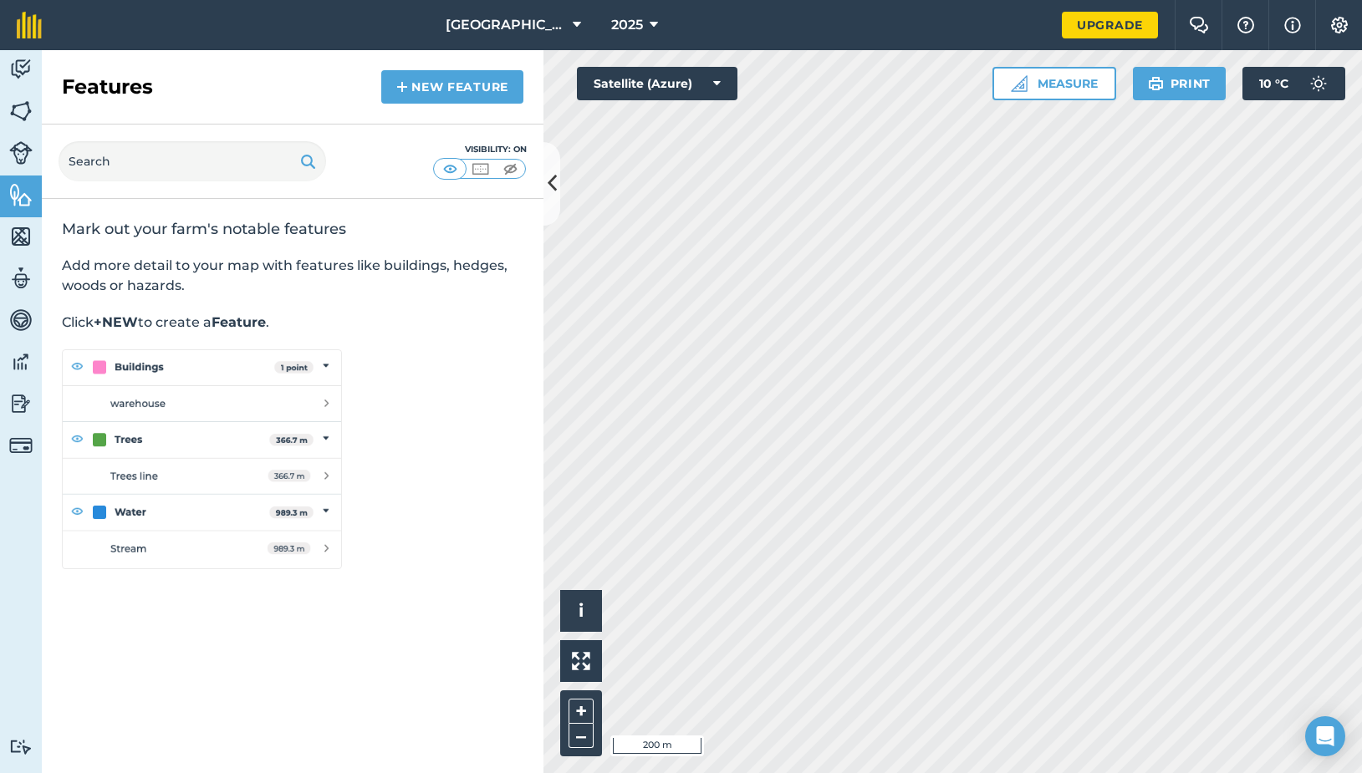
click at [121, 505] on img at bounding box center [202, 460] width 280 height 220
click at [447, 96] on link "New feature" at bounding box center [452, 86] width 142 height 33
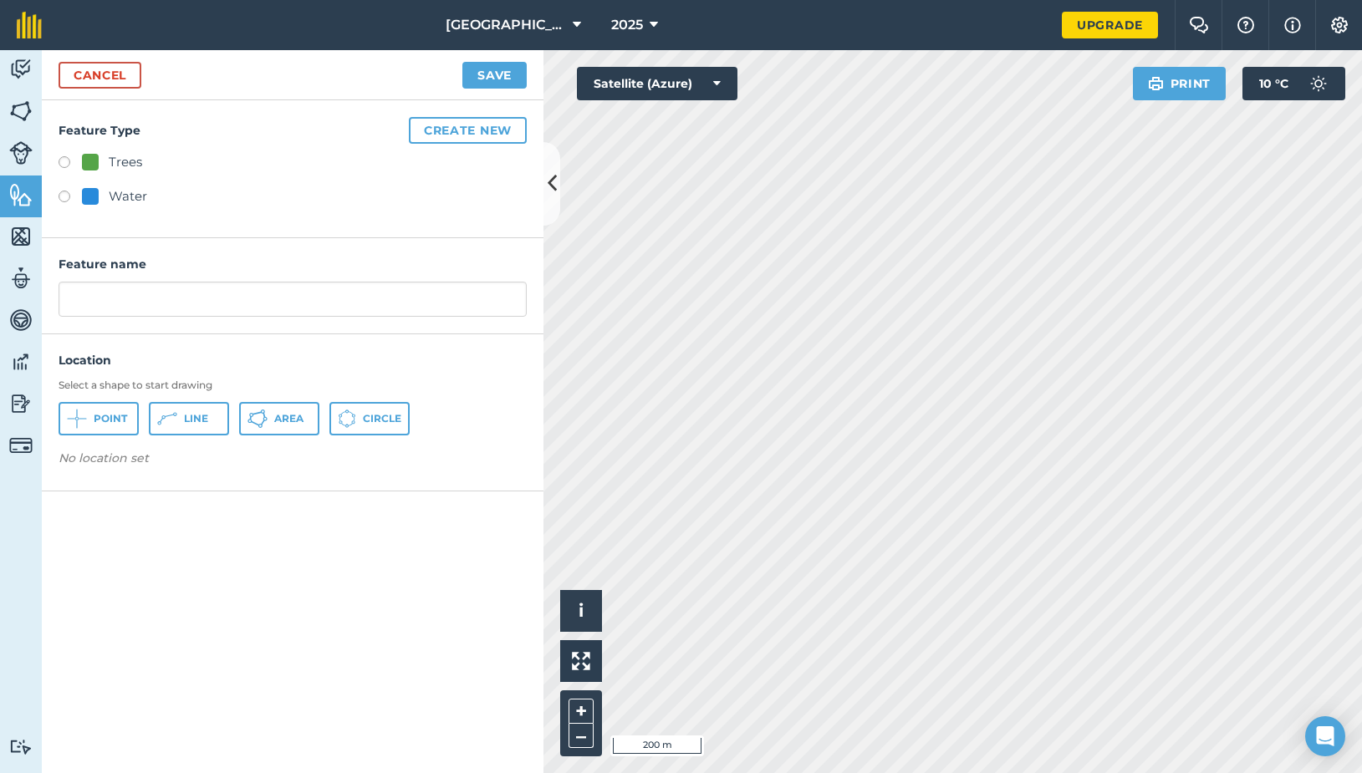
click at [65, 166] on label at bounding box center [70, 164] width 23 height 17
radio input "true"
type input "Trees"
click at [68, 196] on label at bounding box center [70, 199] width 23 height 17
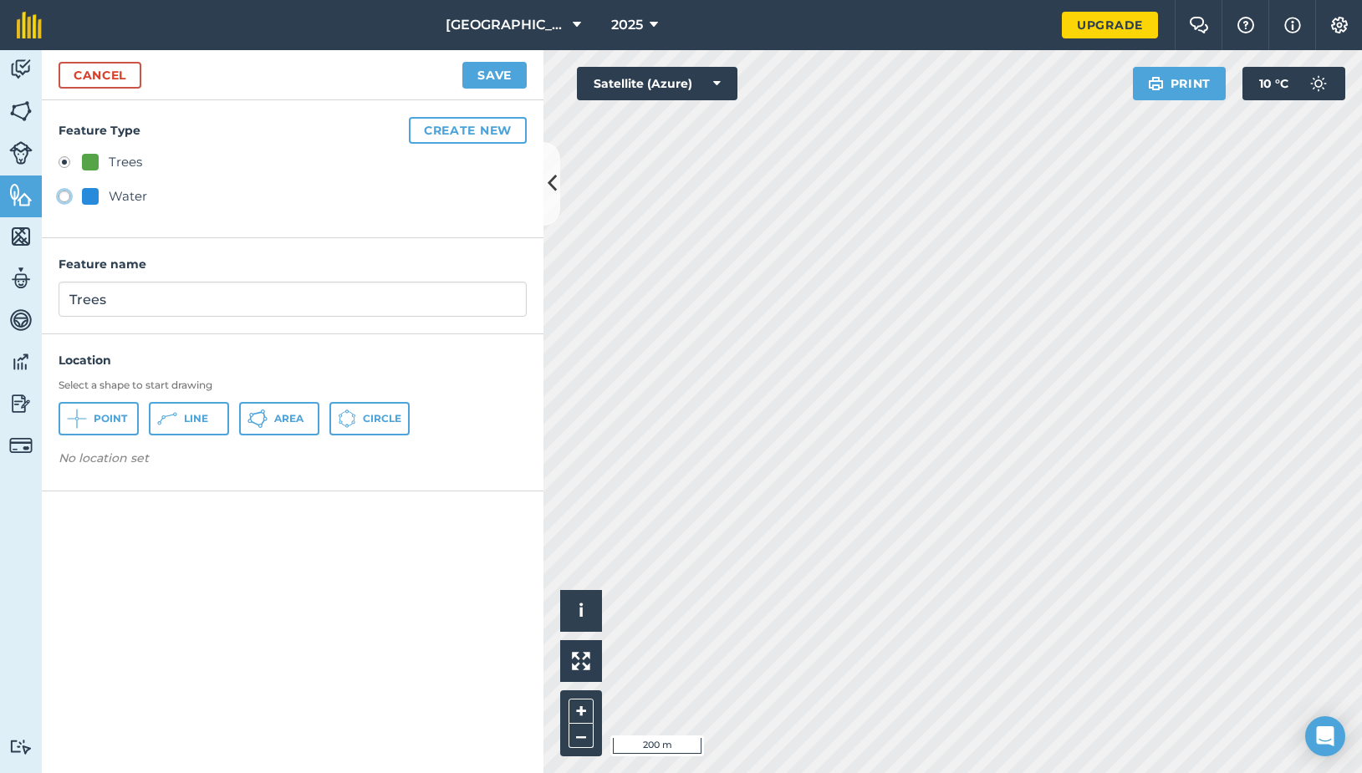
radio input "true"
type input "Water"
click at [201, 416] on span "Line" at bounding box center [196, 418] width 24 height 13
click at [499, 74] on button "Save" at bounding box center [494, 75] width 64 height 27
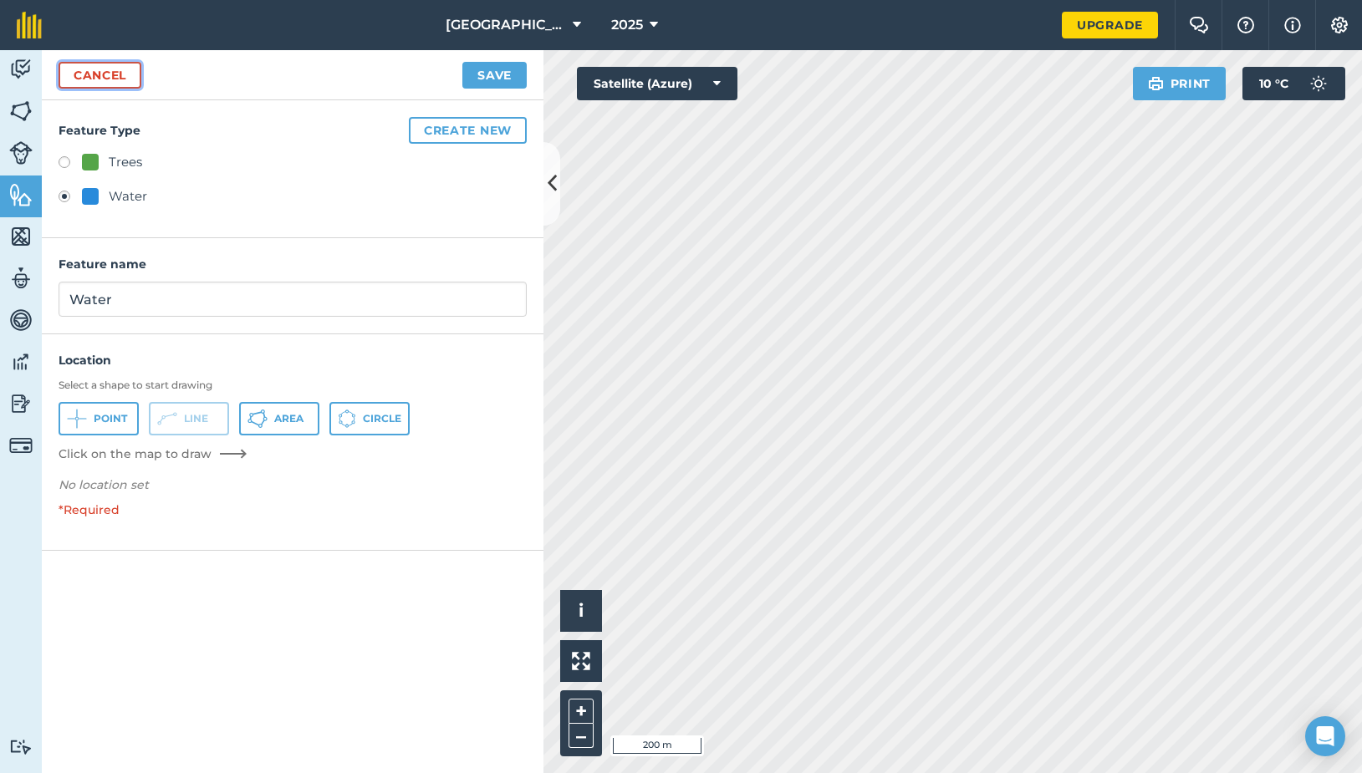
click at [125, 74] on link "Cancel" at bounding box center [100, 75] width 83 height 27
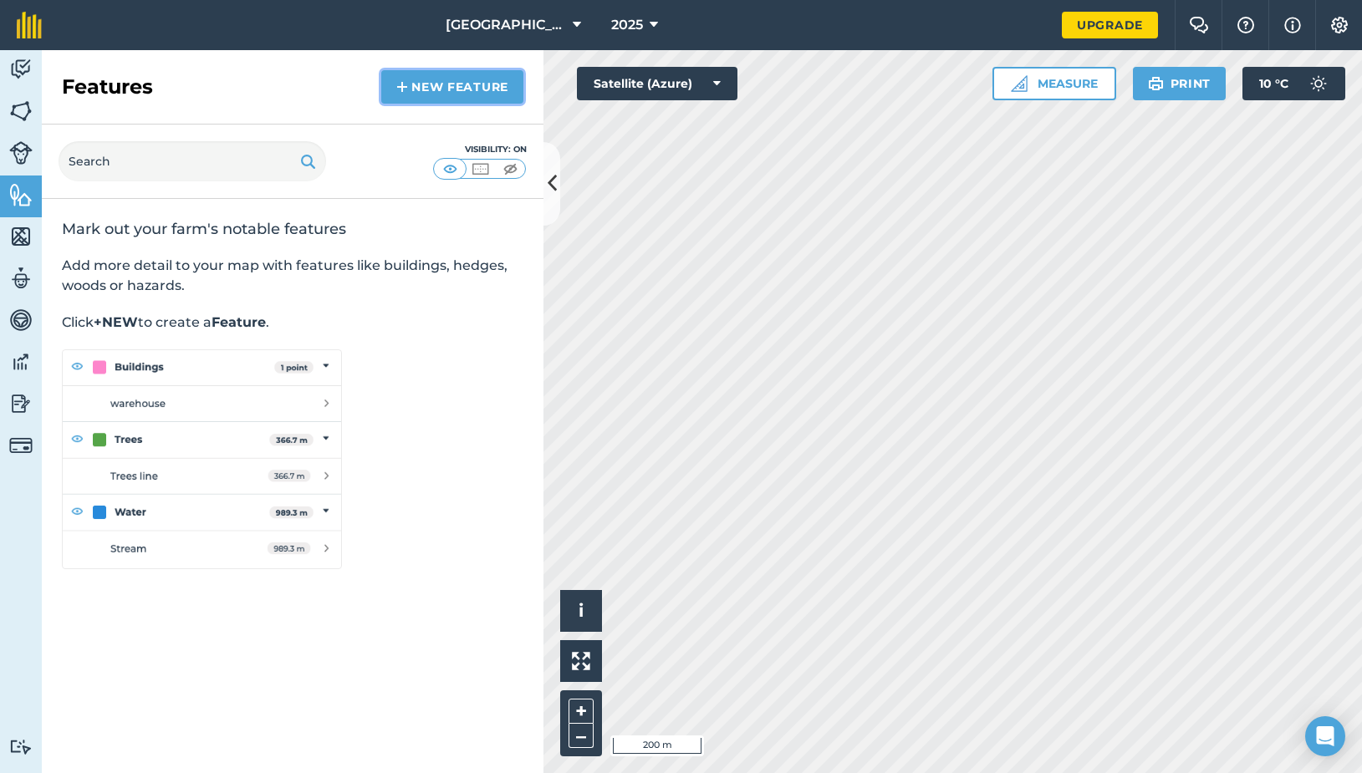
click at [452, 89] on link "New feature" at bounding box center [452, 86] width 142 height 33
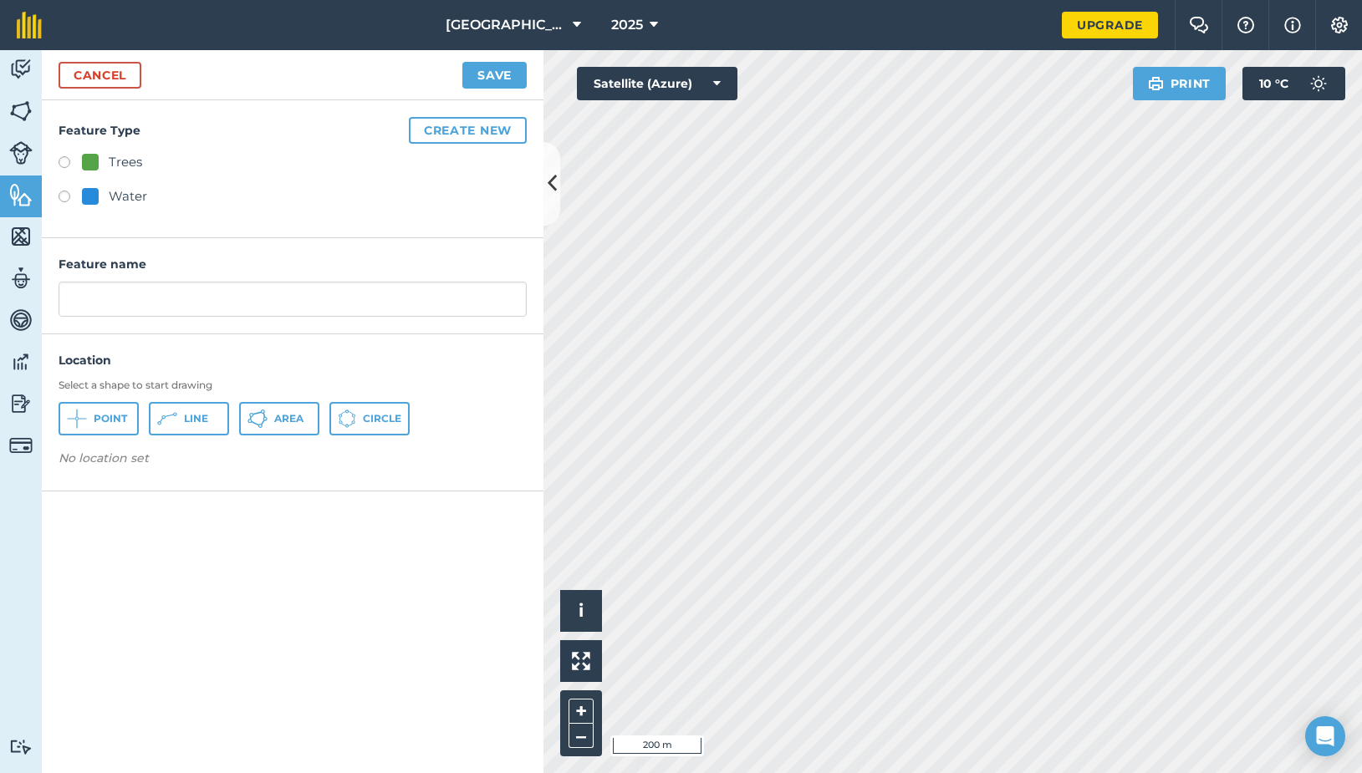
click at [61, 196] on label at bounding box center [70, 199] width 23 height 17
radio input "true"
type input "Water"
click at [197, 421] on span "Line" at bounding box center [196, 418] width 24 height 13
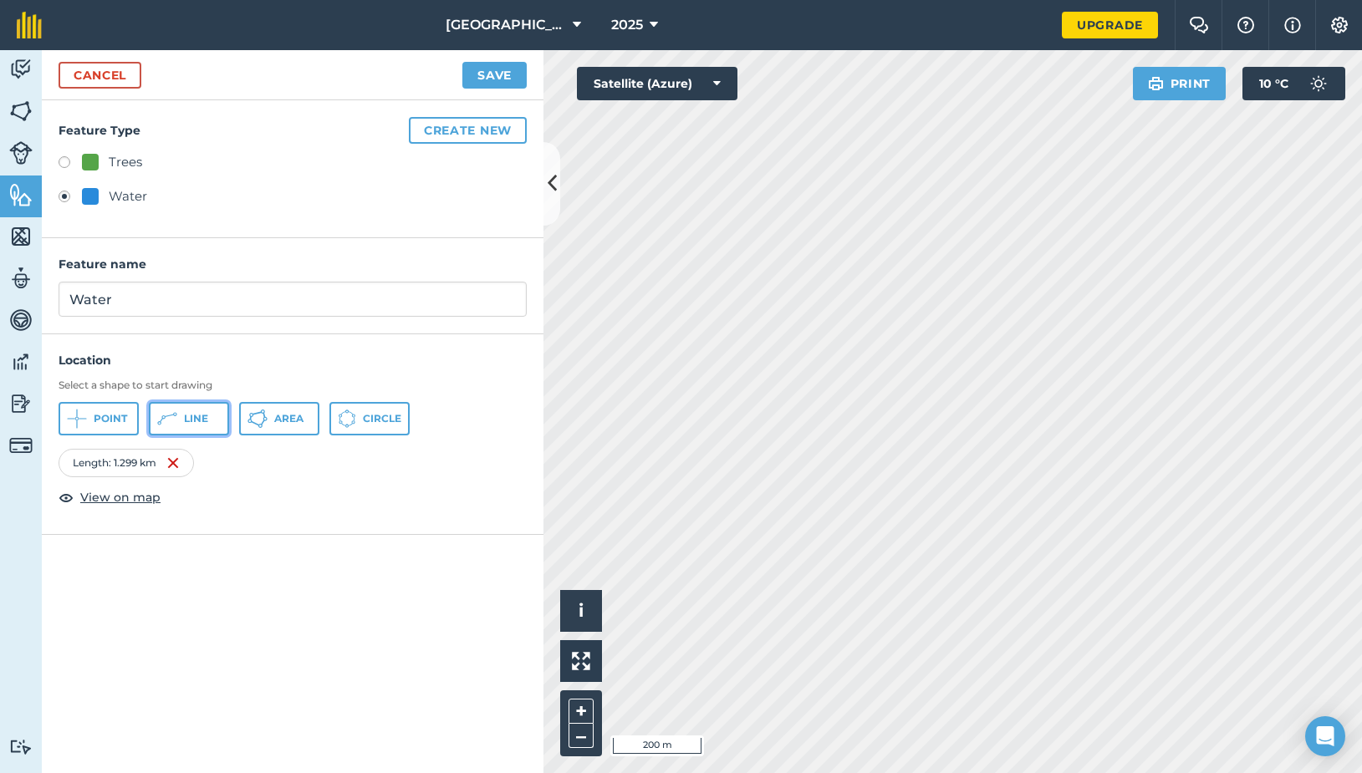
click at [202, 413] on span "Line" at bounding box center [196, 418] width 24 height 13
click at [504, 65] on button "Save" at bounding box center [494, 75] width 64 height 27
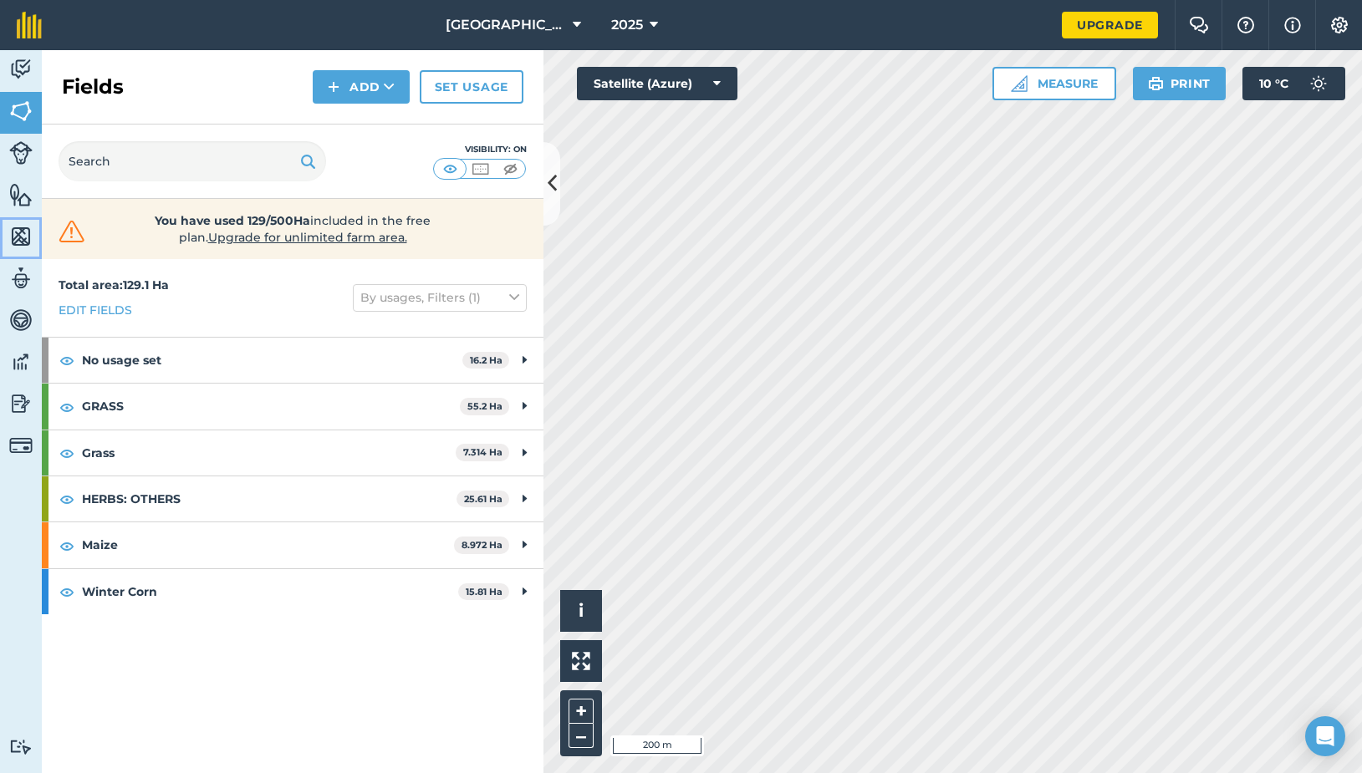
click at [24, 238] on img at bounding box center [20, 236] width 23 height 25
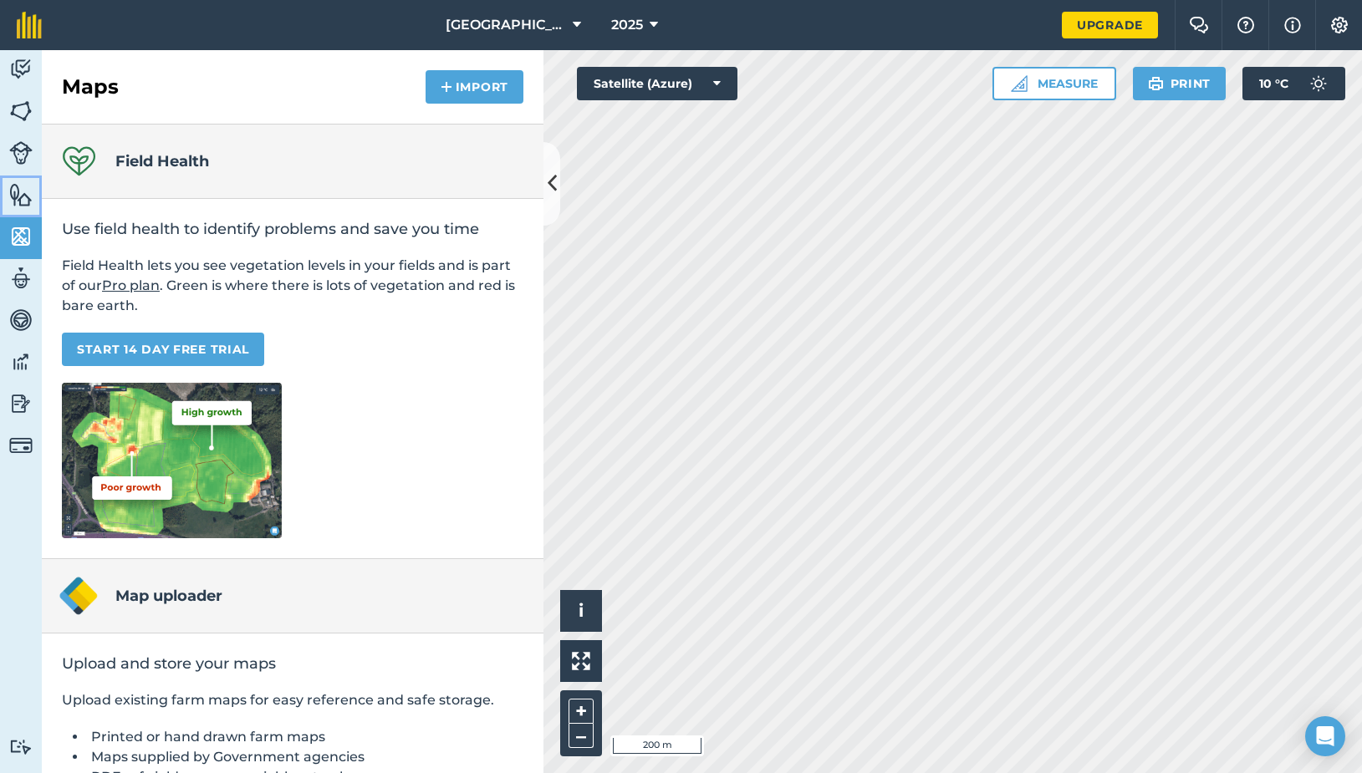
click at [27, 195] on img at bounding box center [20, 194] width 23 height 25
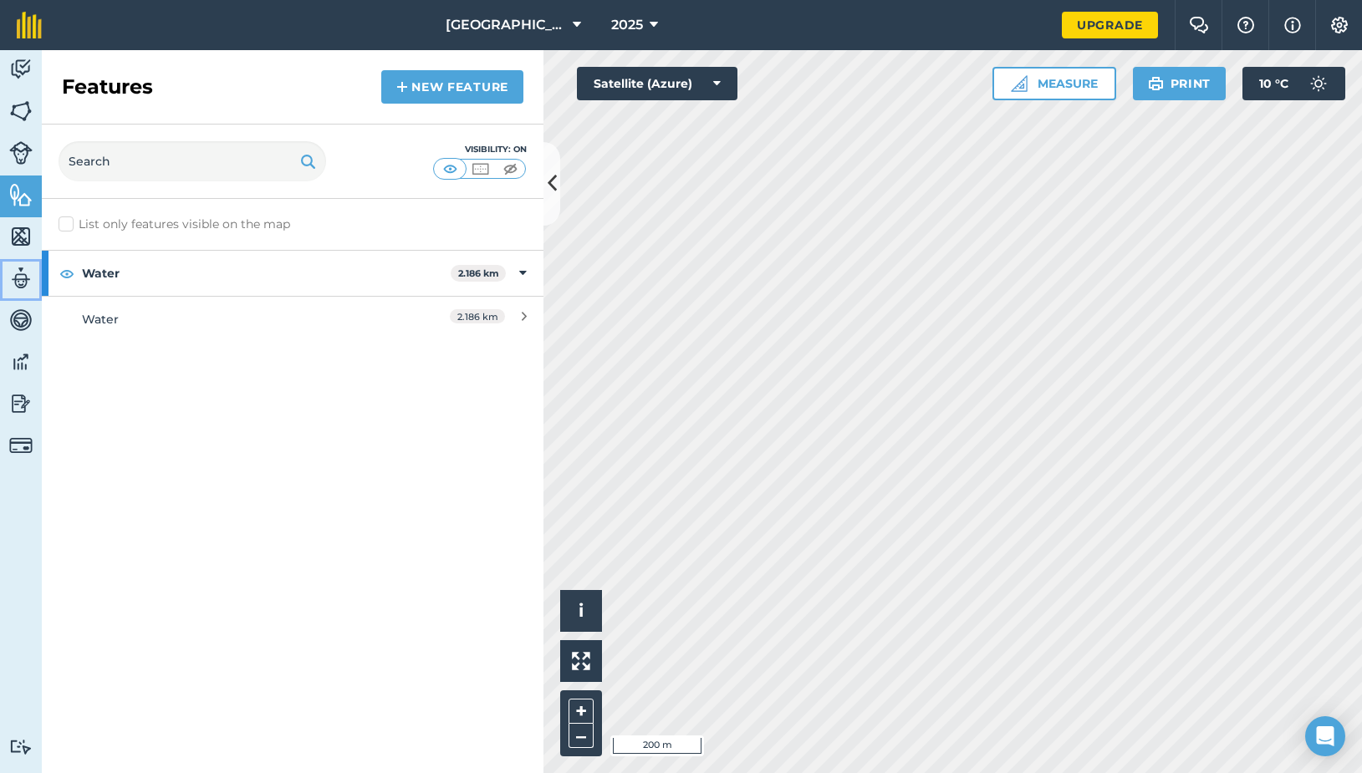
click at [20, 282] on img at bounding box center [20, 278] width 23 height 25
select select "MEMBER"
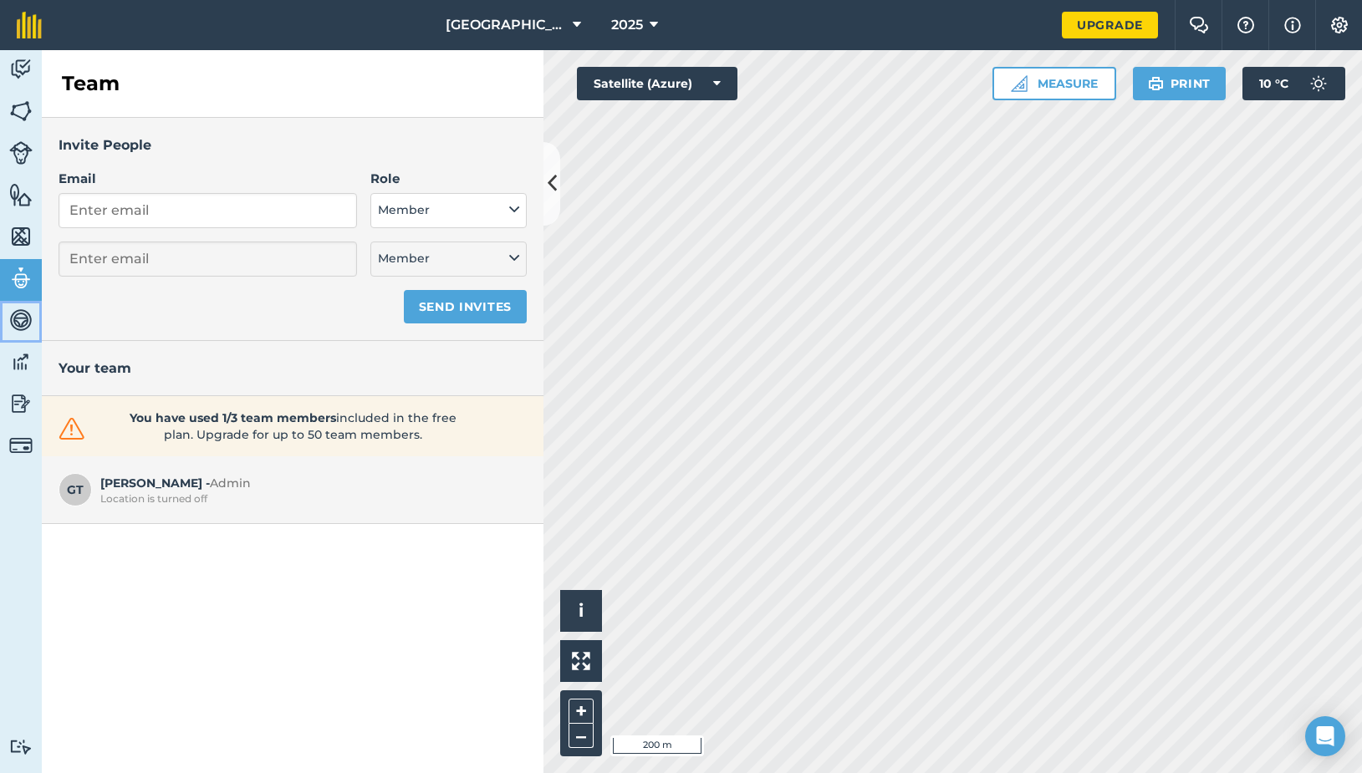
click at [25, 316] on img at bounding box center [20, 320] width 23 height 25
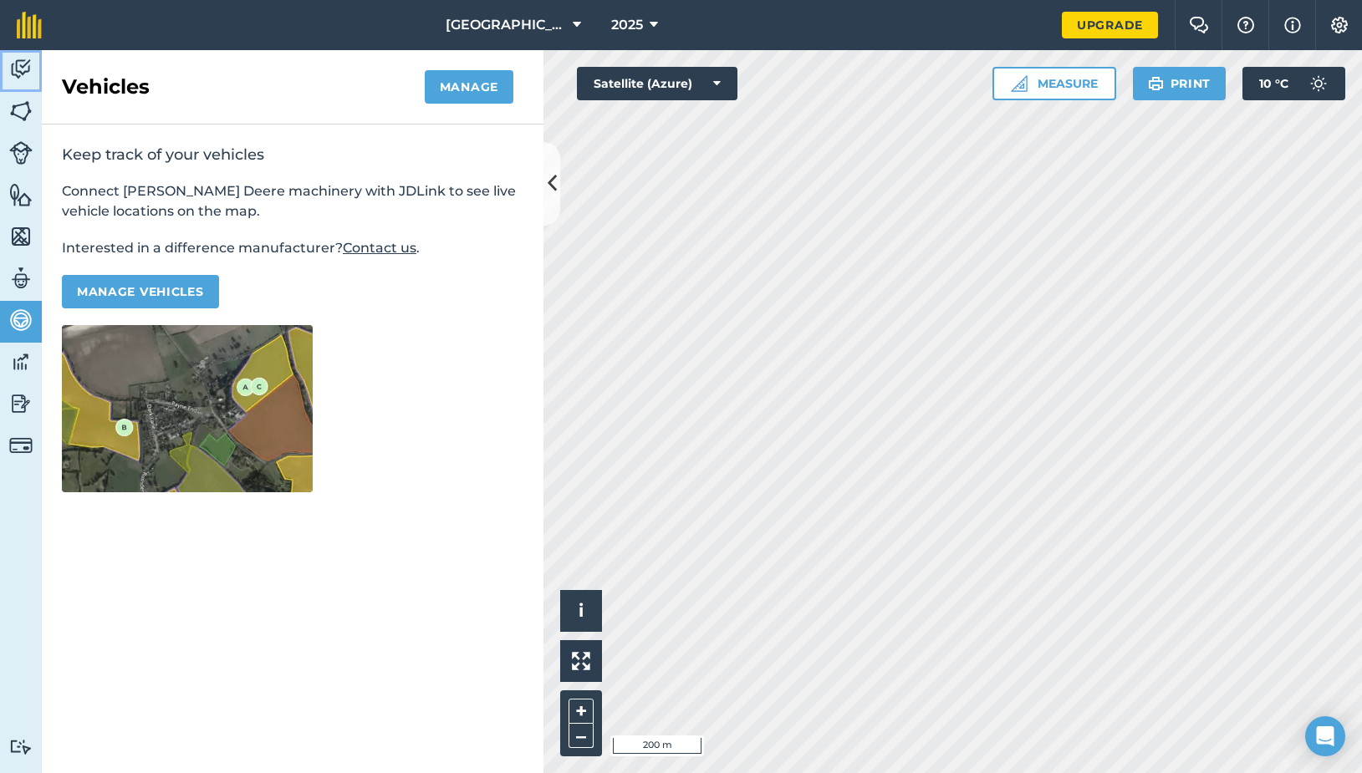
click at [23, 62] on img at bounding box center [20, 69] width 23 height 25
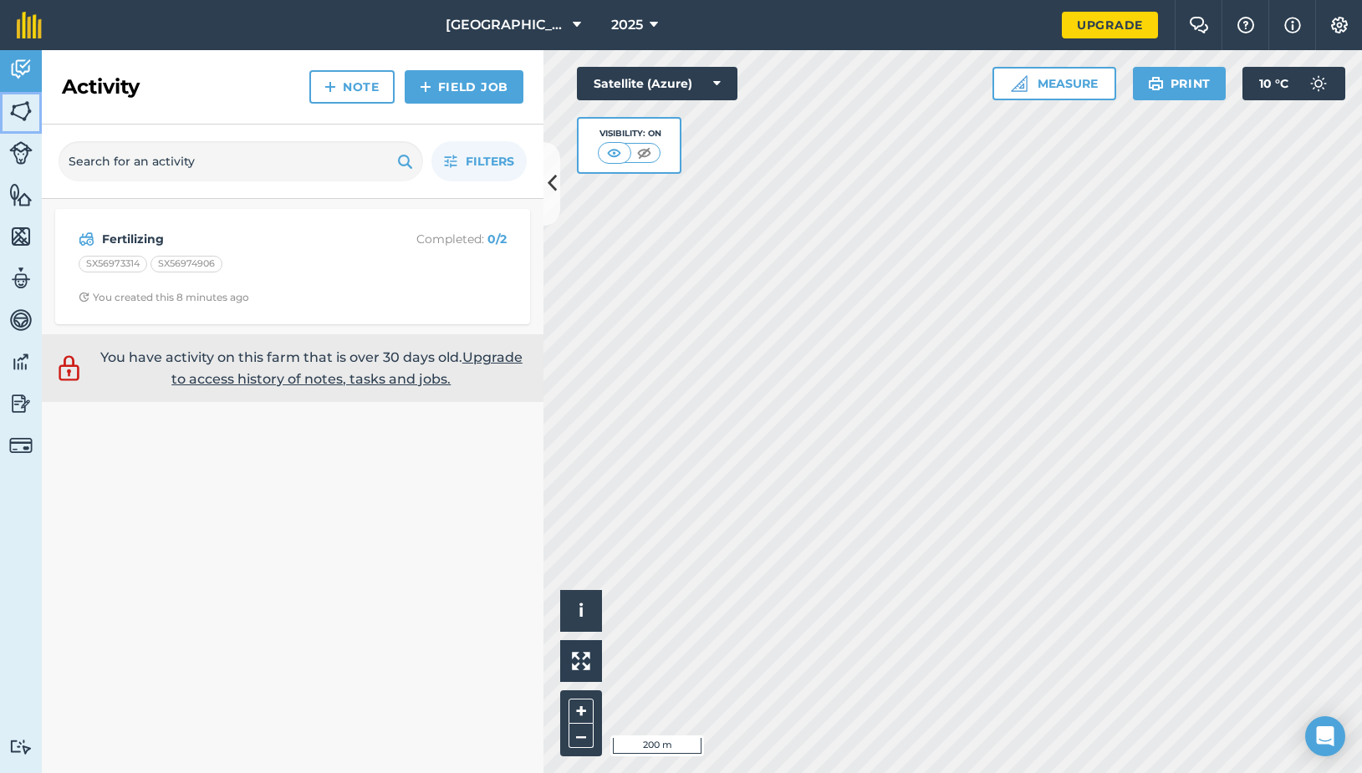
click at [19, 107] on img at bounding box center [20, 111] width 23 height 25
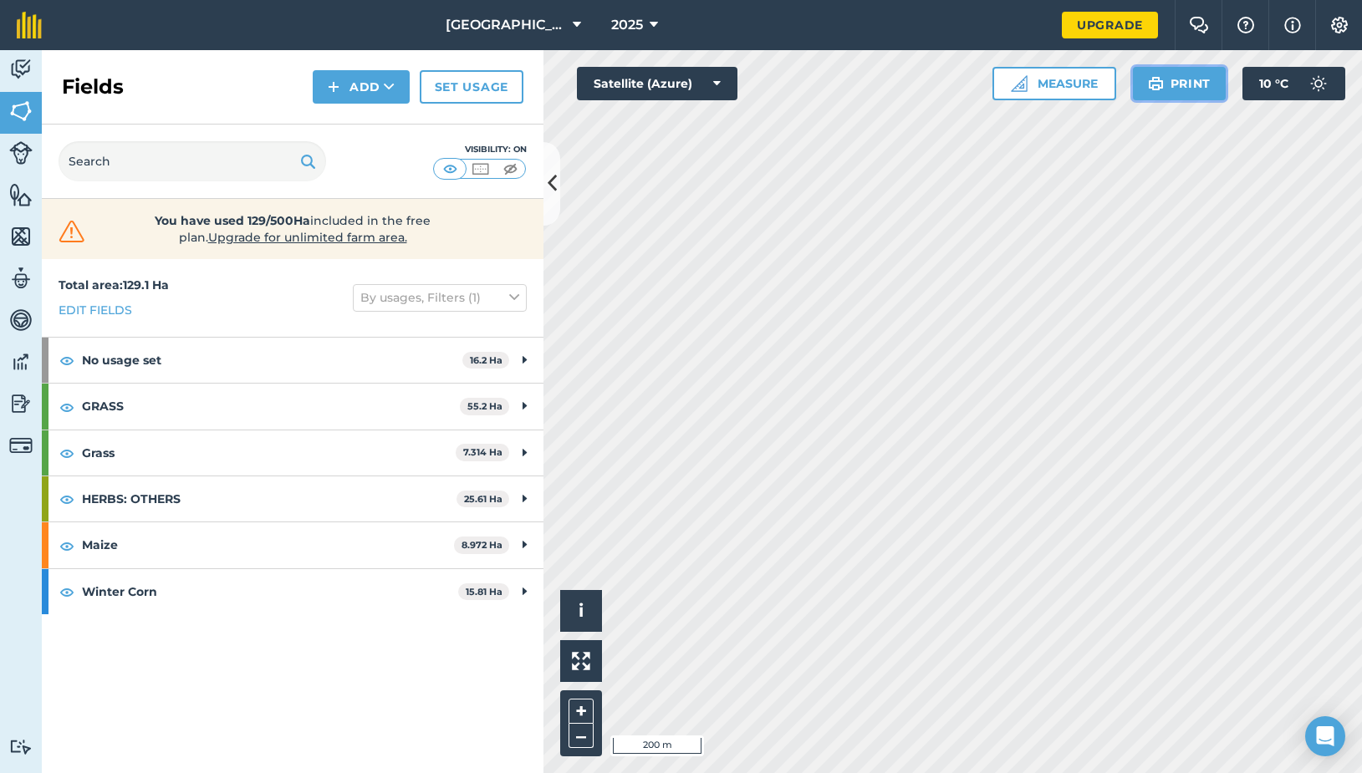
click at [1205, 84] on button "Print" at bounding box center [1180, 83] width 94 height 33
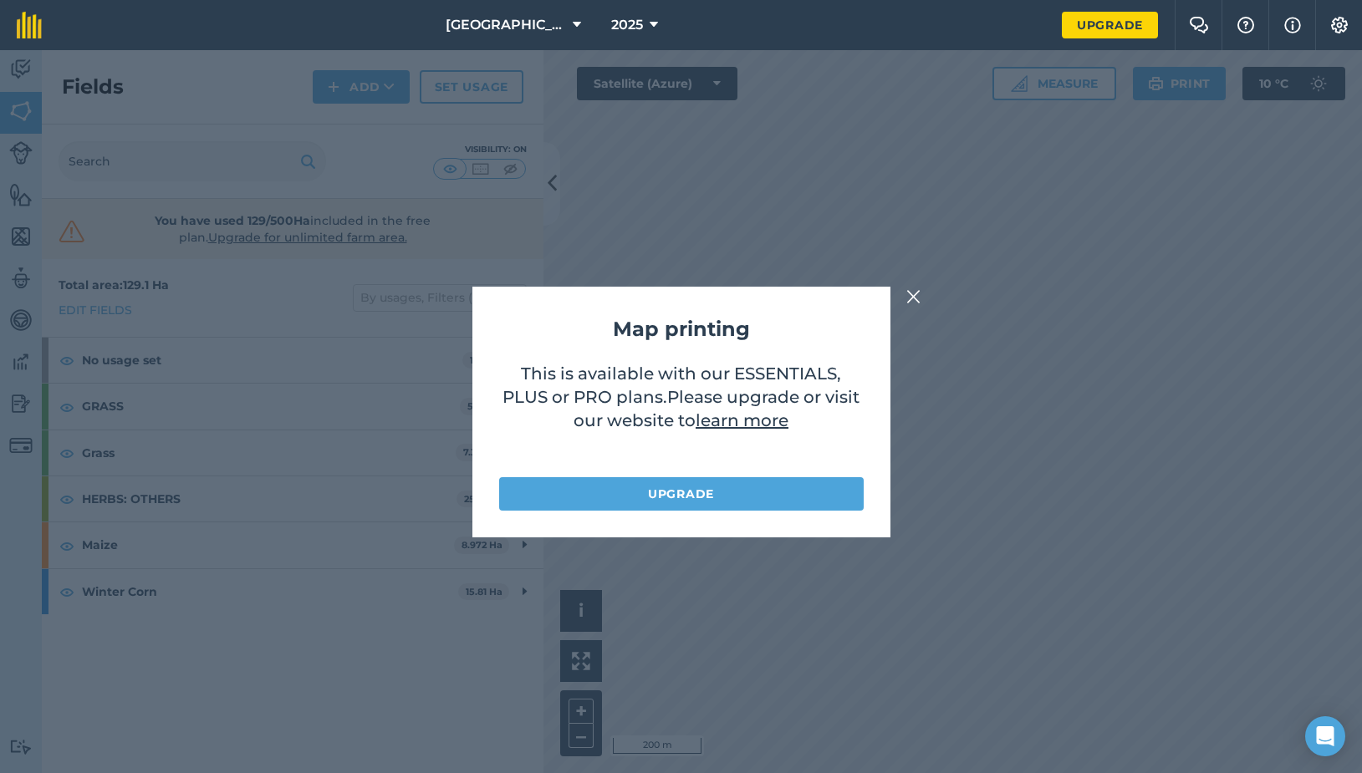
click at [906, 295] on img at bounding box center [913, 297] width 15 height 20
